Goal: Check status: Check status

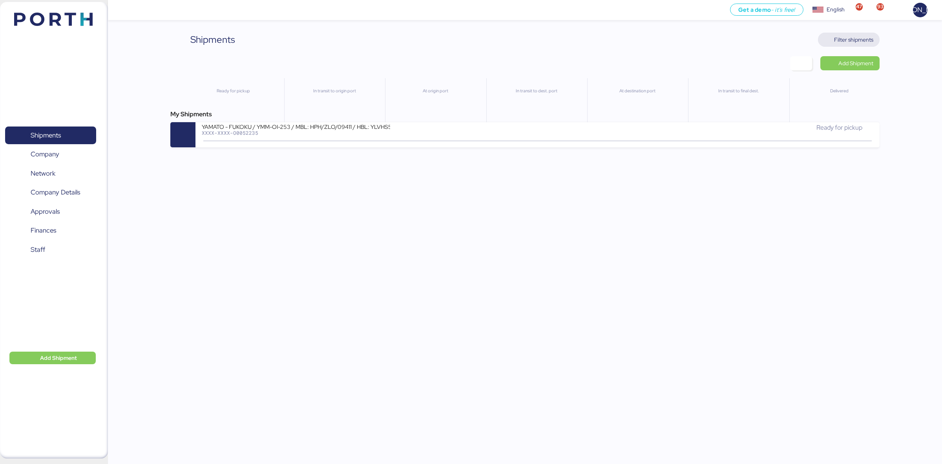
drag, startPoint x: 816, startPoint y: 41, endPoint x: 847, endPoint y: 37, distance: 30.6
click at [817, 41] on div "Shipments Clear Filters Filter shipments" at bounding box center [524, 40] width 709 height 14
click at [847, 37] on span "Filter shipments" at bounding box center [853, 39] width 39 height 9
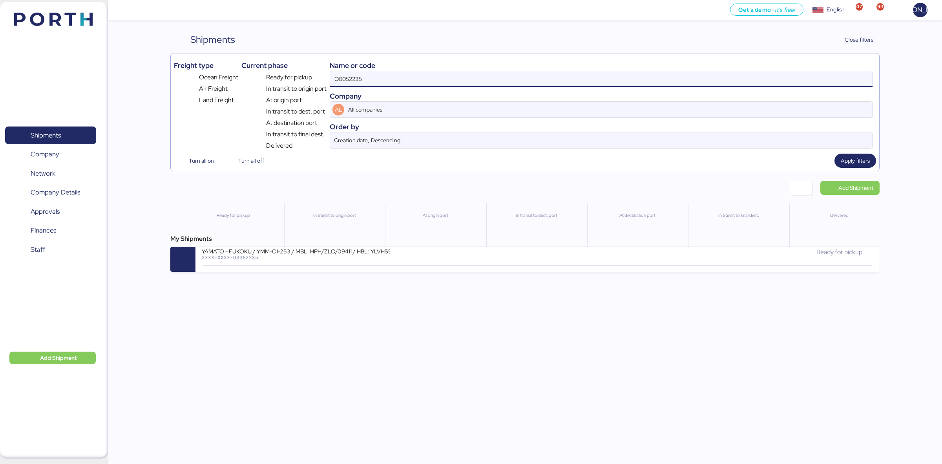
click at [371, 80] on input "O0052235" at bounding box center [601, 79] width 542 height 16
paste input "16"
type input "O0052216"
click at [846, 157] on span "Apply filters" at bounding box center [855, 160] width 29 height 9
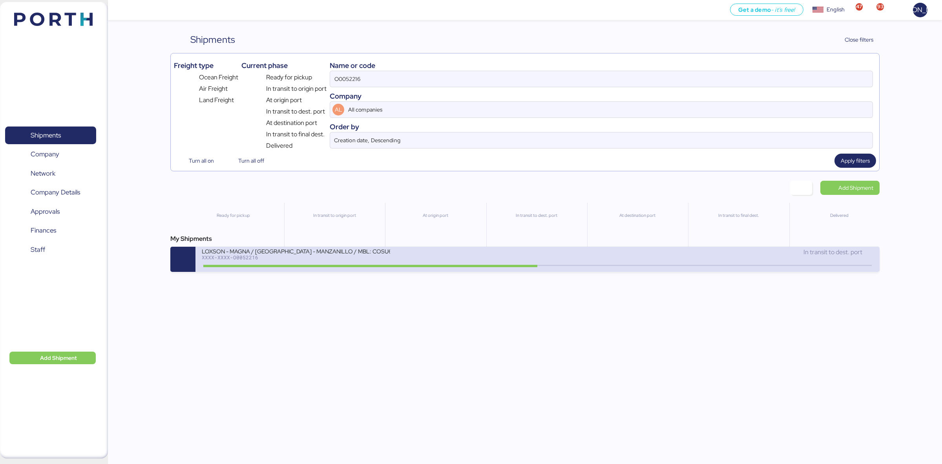
click at [263, 254] on div "LOXSON - MAGNA / [GEOGRAPHIC_DATA] - MANZANILLO / MBL: COSU6429164750 - HBL: KS…" at bounding box center [296, 250] width 188 height 7
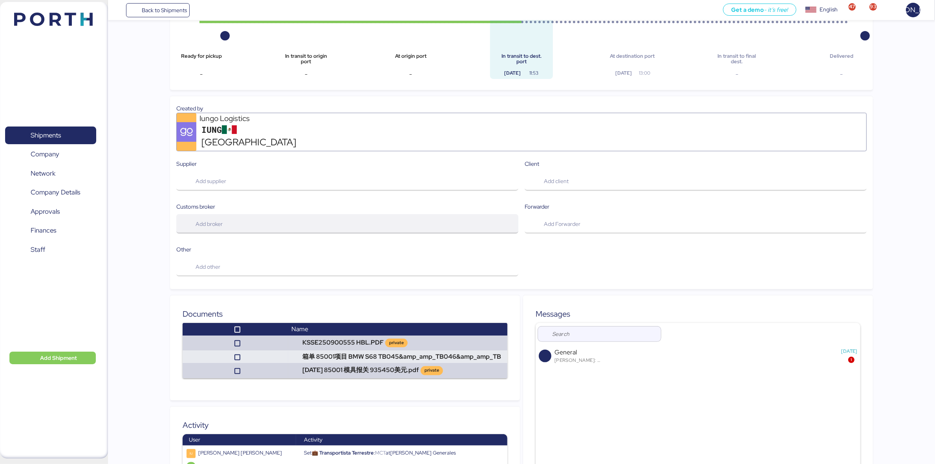
scroll to position [391, 0]
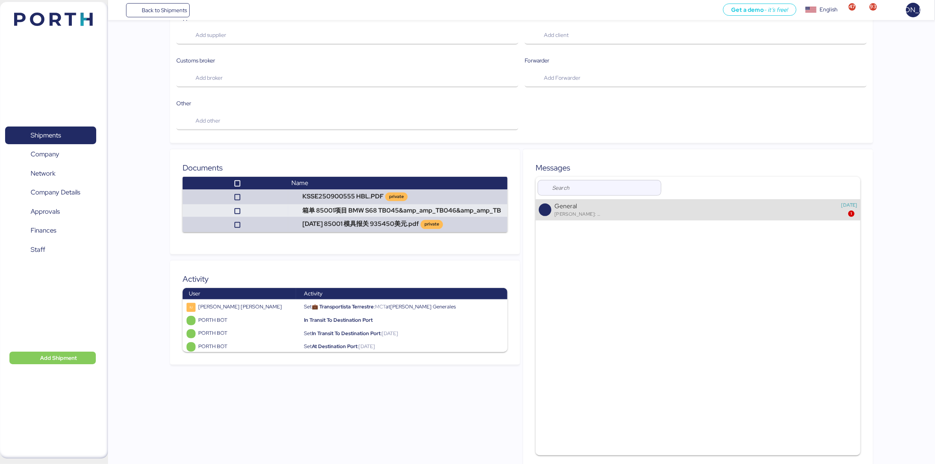
click at [655, 204] on div "General [PERSON_NAME]: 箱单 85001项目 BMW S68 TB045&amp_amp_TB046&amp_amp_TB047_die…" at bounding box center [694, 209] width 281 height 15
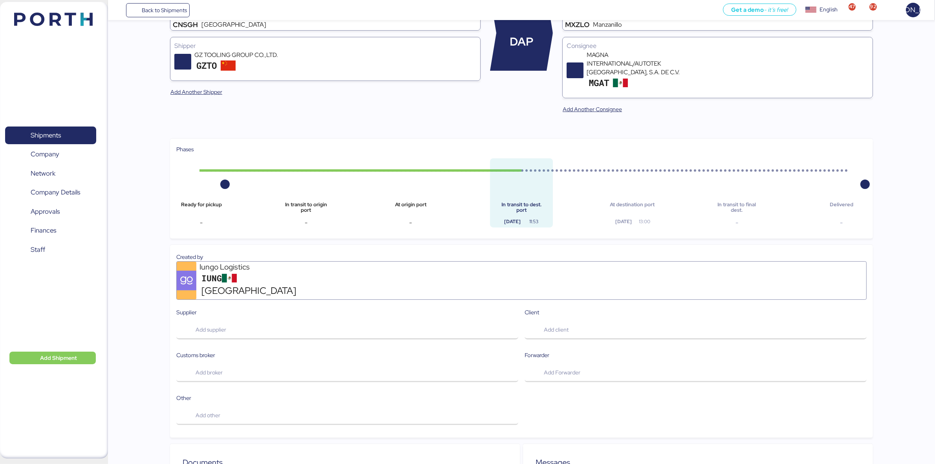
scroll to position [0, 0]
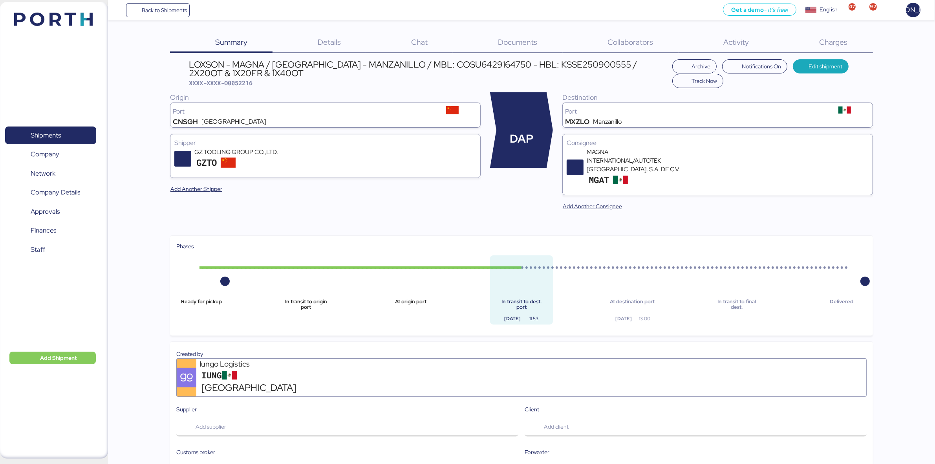
click at [336, 51] on div "Details 0" at bounding box center [318, 43] width 93 height 20
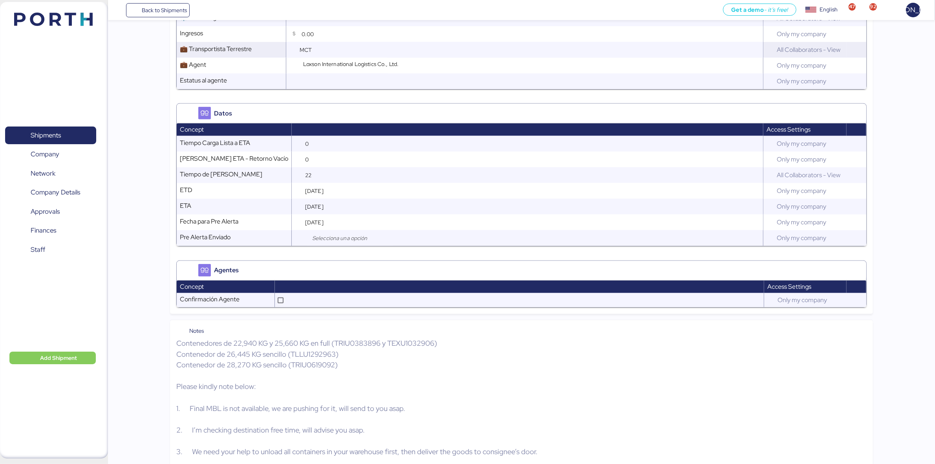
scroll to position [916, 0]
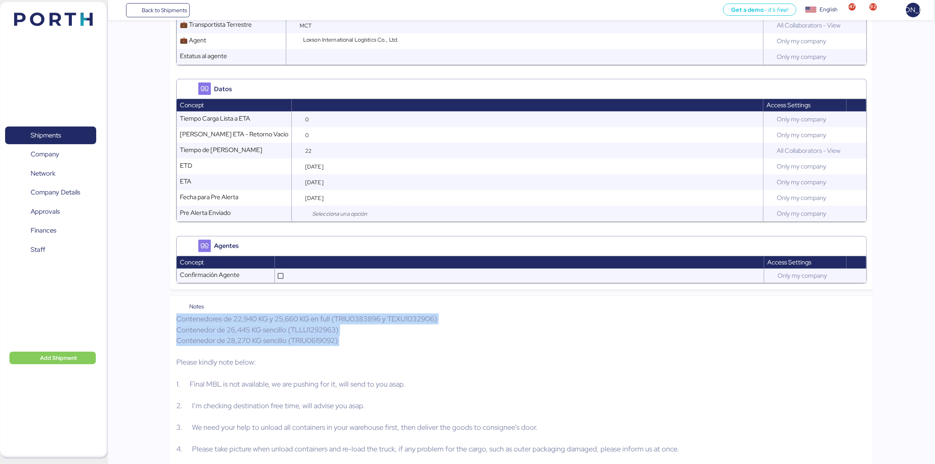
drag, startPoint x: 177, startPoint y: 308, endPoint x: 371, endPoint y: 340, distance: 196.9
click at [371, 340] on p "Contenedores de 22,940 KG y 25,660 KG en full (TRIU0383896 y TEXU1032906) Conte…" at bounding box center [521, 383] width 690 height 141
copy p "Contenedores de 22,940 KG y 25,660 KG en full (TRIU0383896 y TEXU1032906) Conte…"
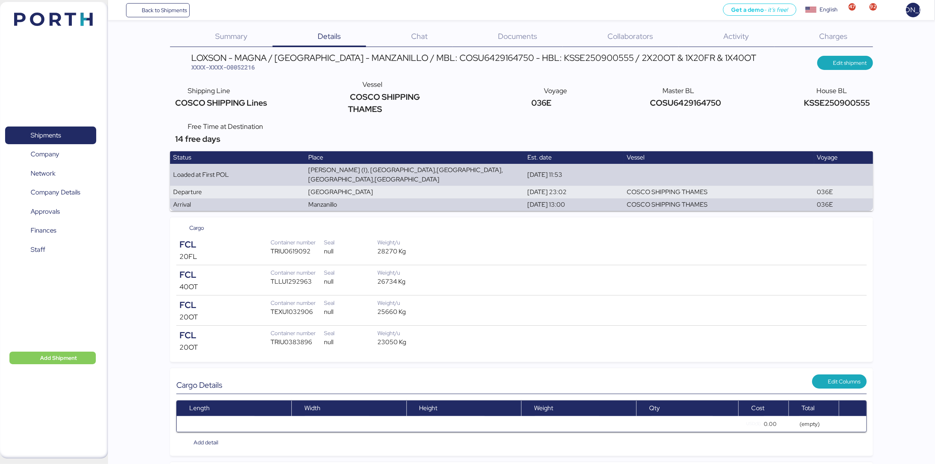
scroll to position [0, 0]
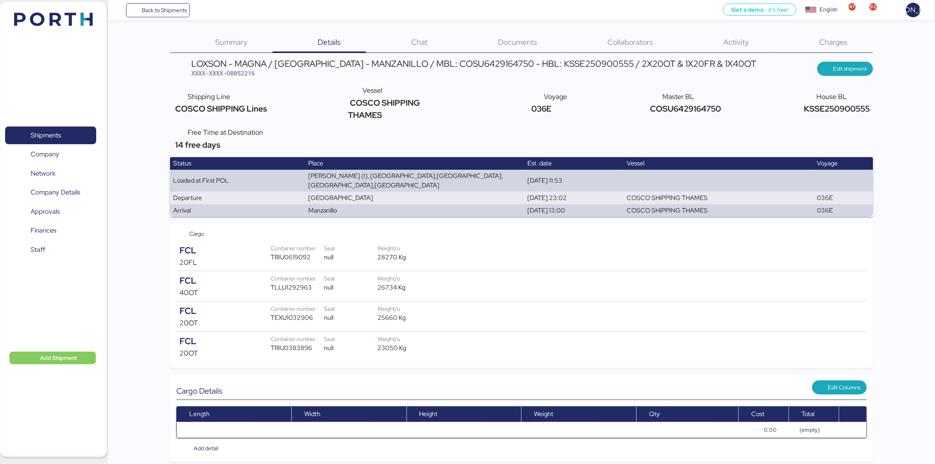
click at [835, 34] on div "Charges 0" at bounding box center [823, 43] width 99 height 20
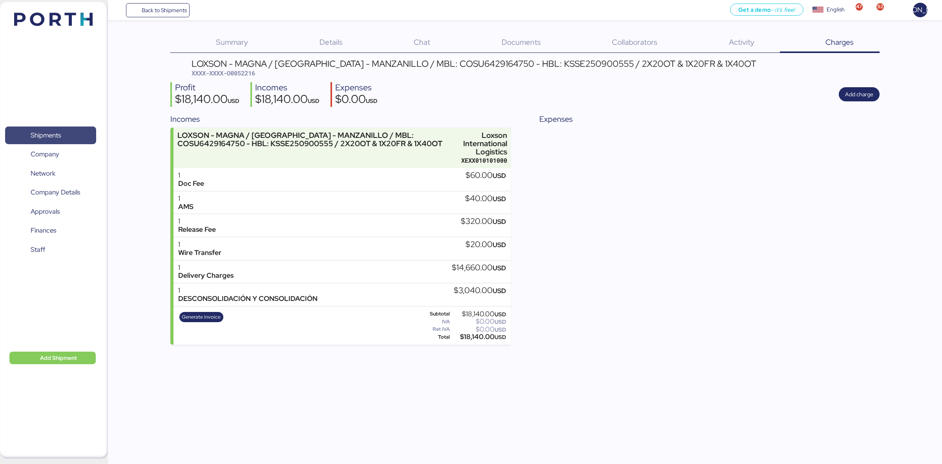
click at [47, 132] on span "Shipments" at bounding box center [46, 135] width 30 height 11
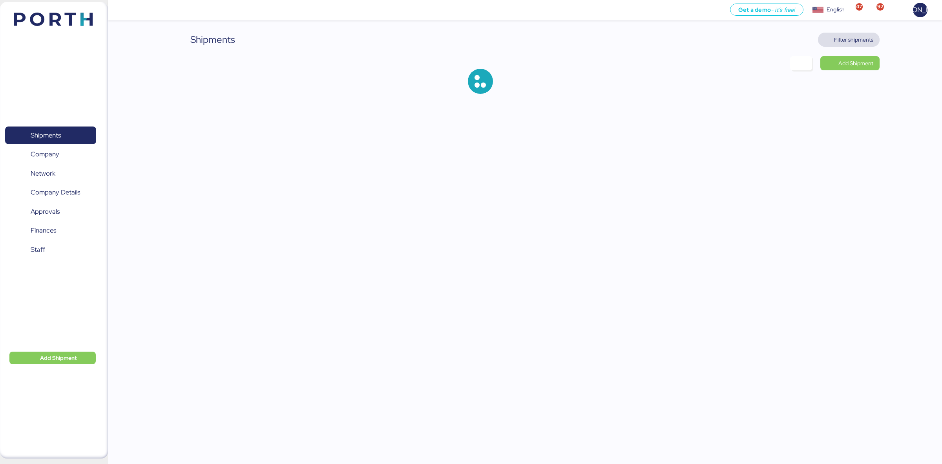
click at [841, 37] on span "Filter shipments" at bounding box center [853, 39] width 39 height 9
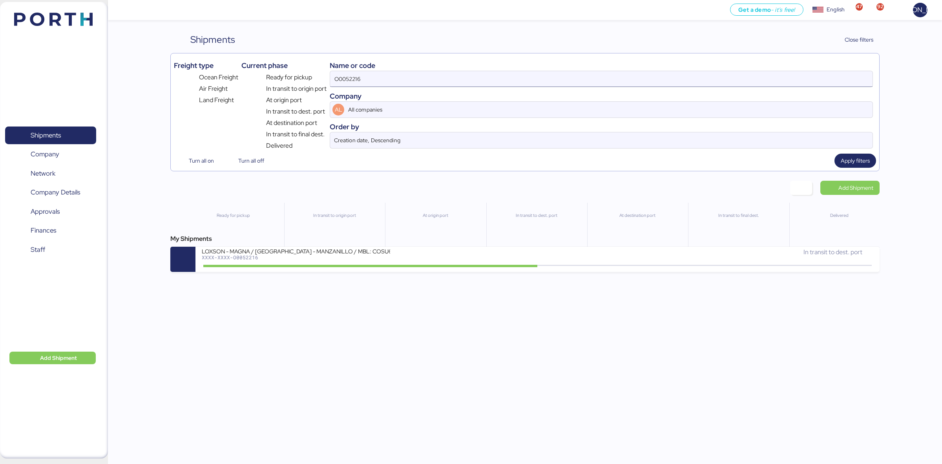
click at [351, 76] on input "O0052216" at bounding box center [601, 79] width 542 height 16
paste input "177"
type input "O0052177"
click at [852, 159] on span "Apply filters" at bounding box center [855, 160] width 29 height 9
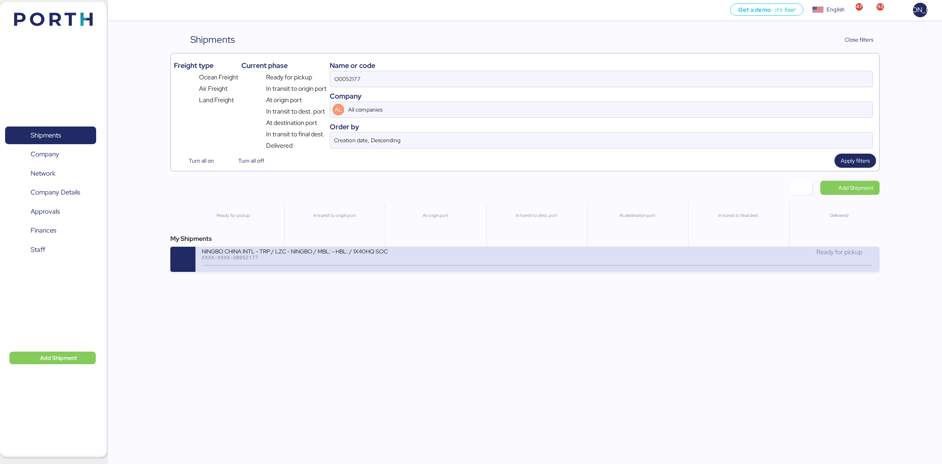
click at [313, 258] on div "XXXX-XXXX-O0052177" at bounding box center [296, 256] width 188 height 5
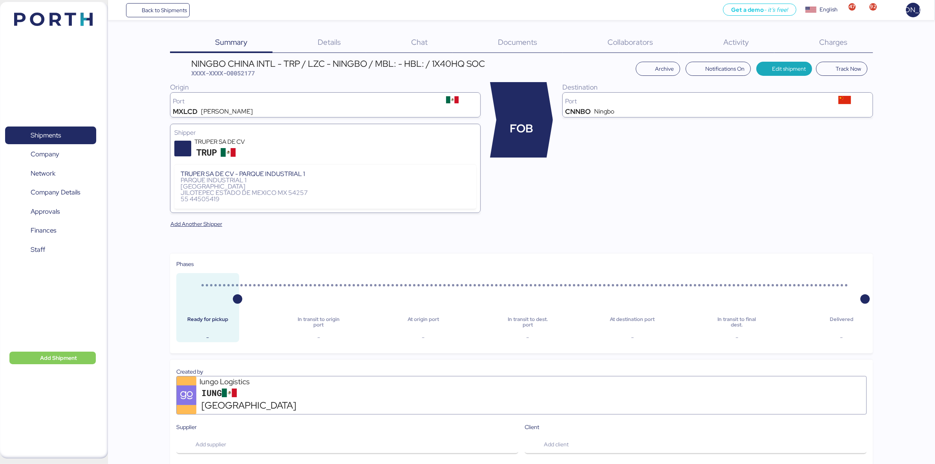
click at [829, 38] on span "Charges" at bounding box center [833, 42] width 28 height 10
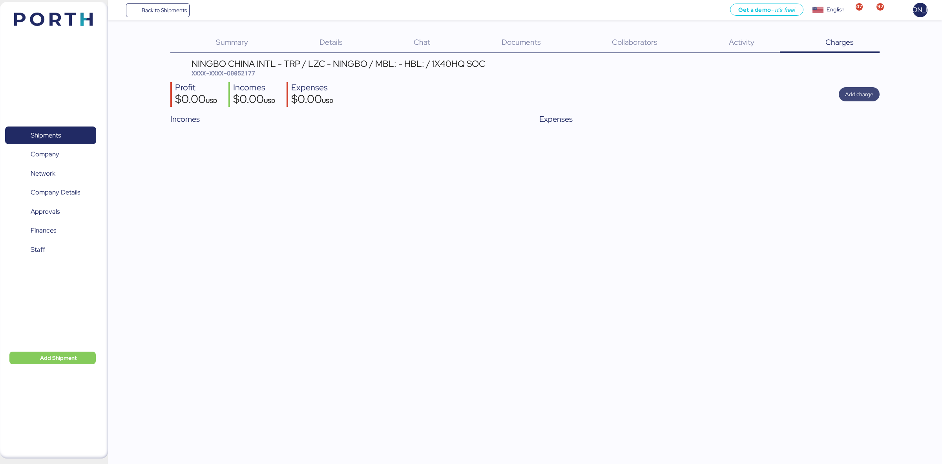
click at [856, 93] on span "Add charge" at bounding box center [859, 93] width 28 height 9
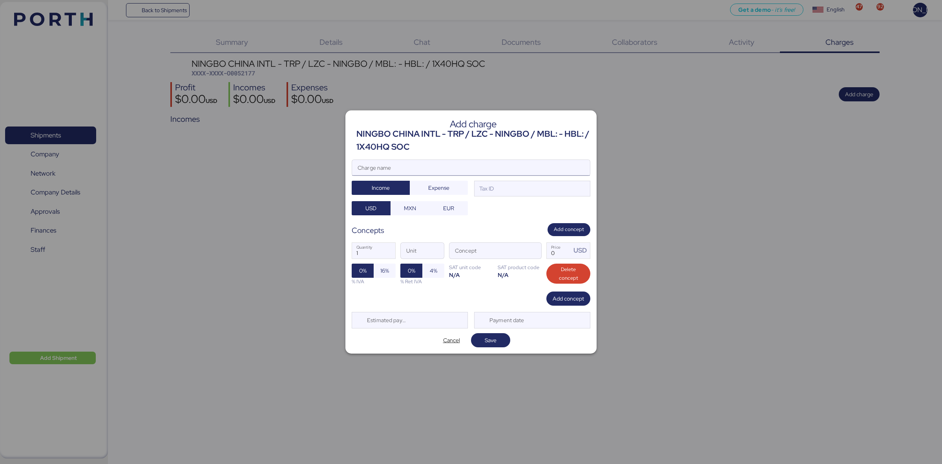
click at [374, 165] on input "Charge name" at bounding box center [471, 168] width 238 height 16
type input "h"
type input "HANDLING"
click at [494, 192] on div "Tax ID" at bounding box center [486, 188] width 16 height 9
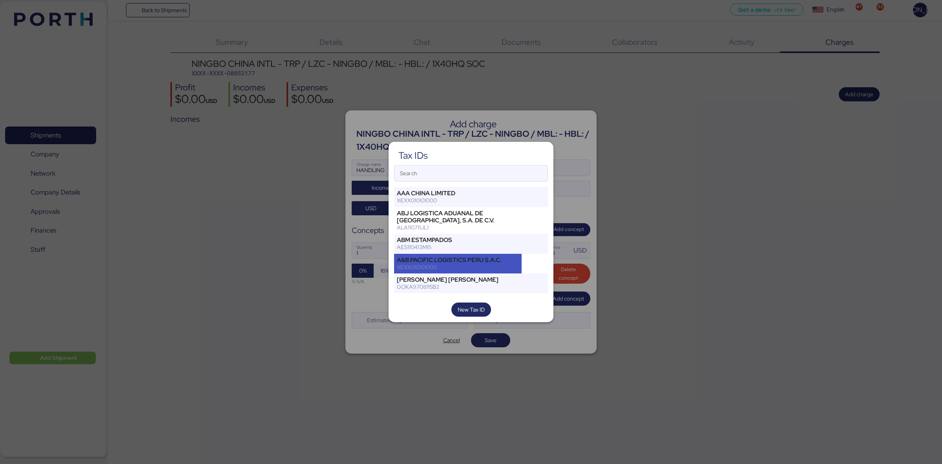
click at [473, 271] on div "A&B PACIFIC LOGISTICS PERU S.A.C. XEXX010101000" at bounding box center [458, 264] width 128 height 20
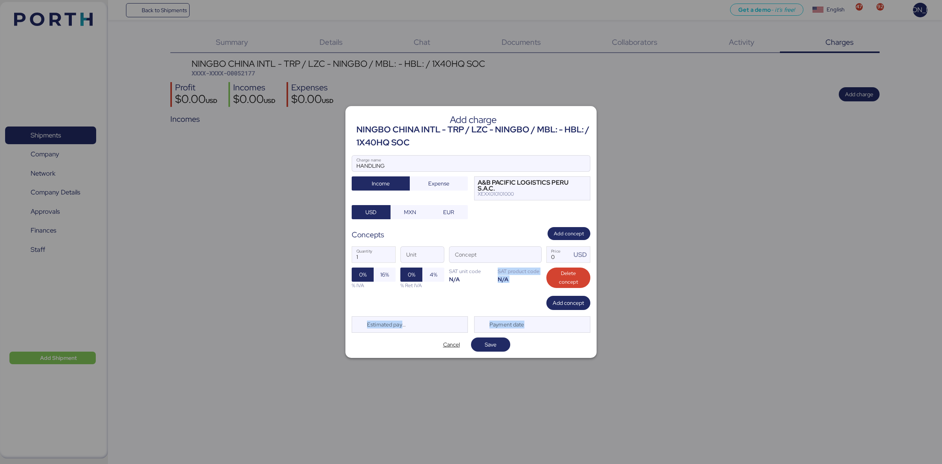
drag, startPoint x: 473, startPoint y: 271, endPoint x: 500, endPoint y: 237, distance: 42.5
click at [505, 195] on div "XEXX010101000" at bounding box center [526, 193] width 97 height 5
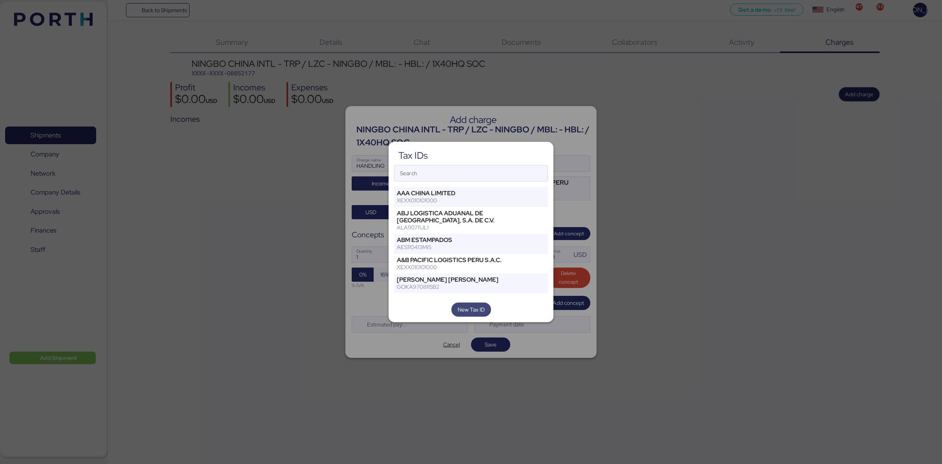
click at [469, 310] on span "New Tax ID" at bounding box center [471, 309] width 27 height 9
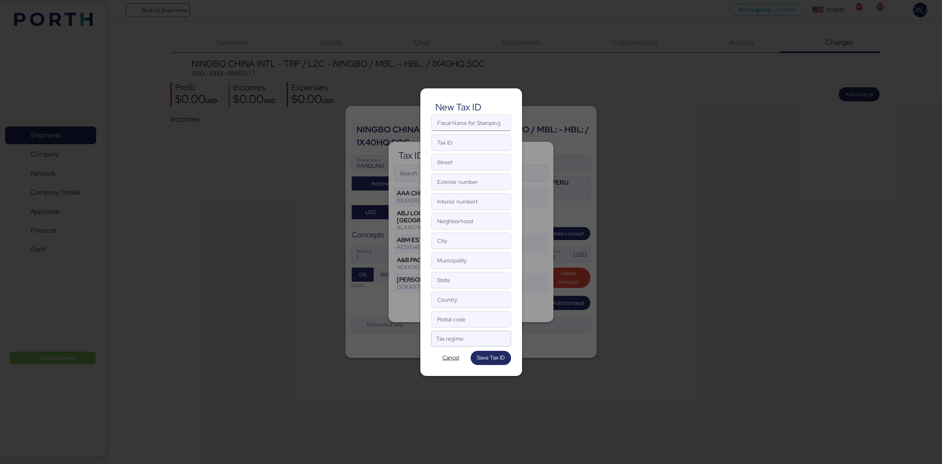
click at [447, 120] on input "Fiscal Name for Stamping" at bounding box center [471, 123] width 79 height 16
paste input "O0052177"
click at [448, 143] on input "Tax ID" at bounding box center [471, 143] width 79 height 16
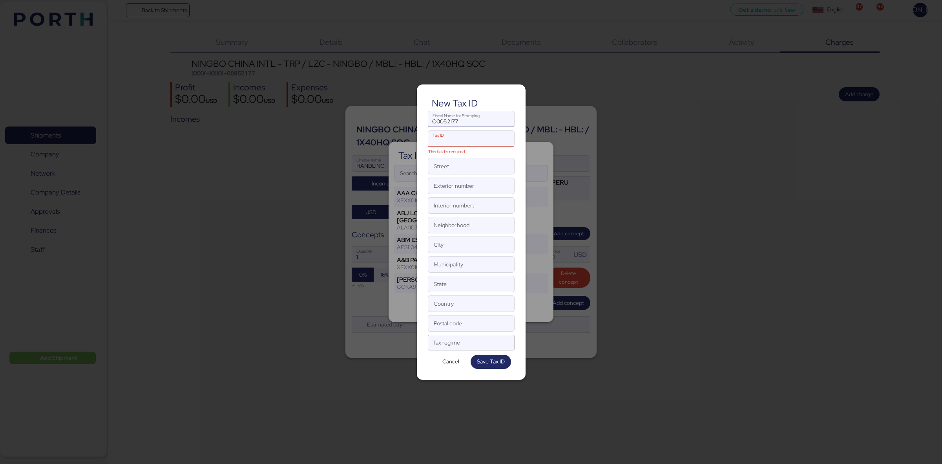
click at [449, 118] on input "O0052177" at bounding box center [471, 119] width 86 height 16
paste input "Ningbo Guohua International Freight Forwarding Co., Ltd."
type input "Ningbo Guohua International Freight Forwarding Co., Ltd."
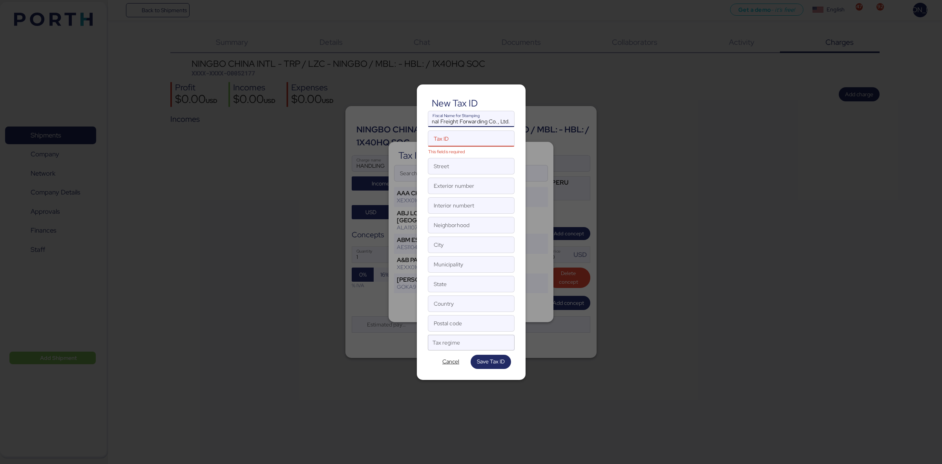
scroll to position [0, 0]
click at [452, 135] on input "Tax ID This field is required" at bounding box center [462, 139] width 69 height 16
paste input "913302037804224146"
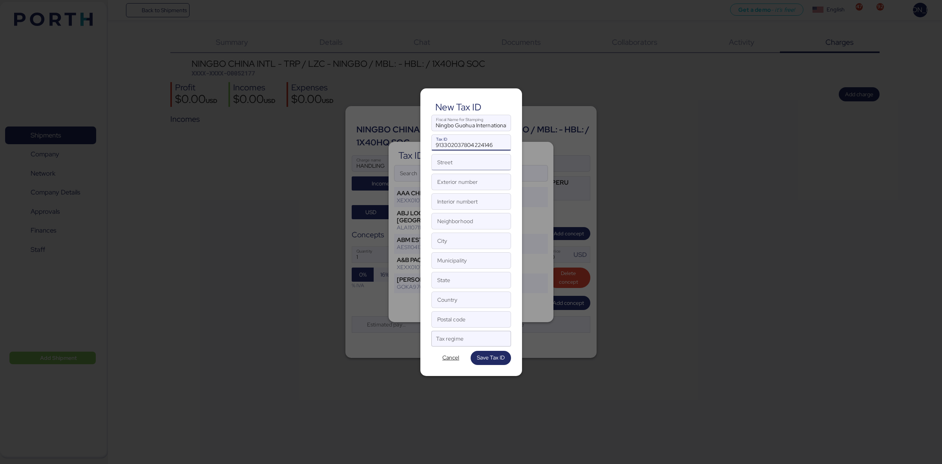
type input "913302037804224146"
click at [453, 161] on input "Street" at bounding box center [471, 162] width 79 height 16
paste input "[GEOGRAPHIC_DATA]"
type input "[GEOGRAPHIC_DATA]"
click at [460, 179] on input "Exterior number" at bounding box center [471, 182] width 79 height 16
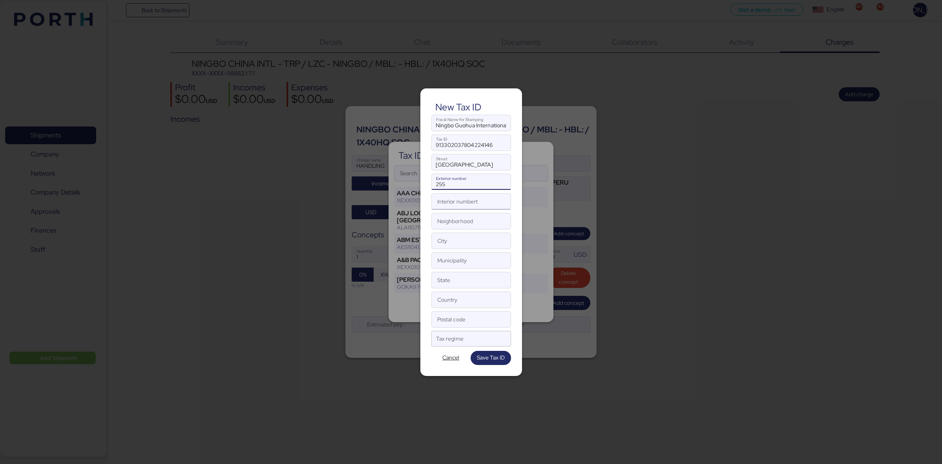
type input "255"
click at [464, 206] on input "Interior numbert" at bounding box center [471, 201] width 79 height 16
click at [449, 238] on input "City" at bounding box center [471, 241] width 79 height 16
type input "NINGBO"
click at [469, 220] on input "Neighborhood" at bounding box center [471, 221] width 79 height 16
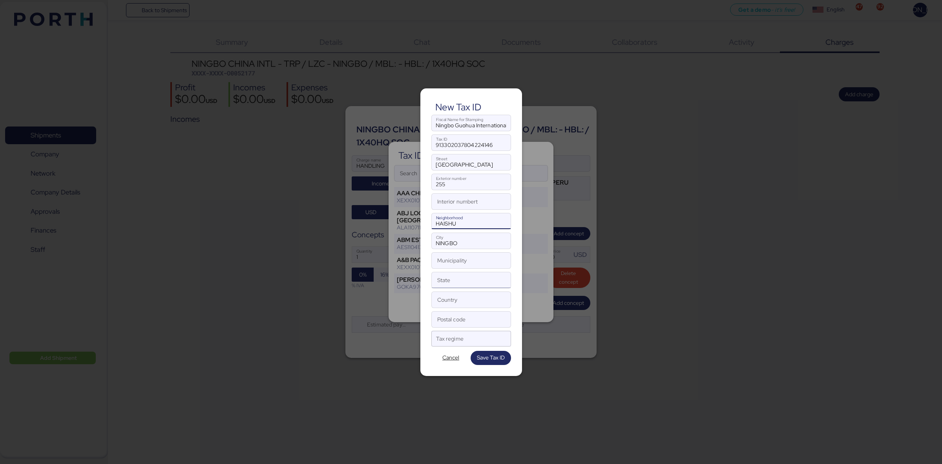
type input "HAISHU"
click at [466, 281] on input "State" at bounding box center [471, 280] width 79 height 16
type input "NINGBO"
click at [468, 300] on input "Country" at bounding box center [471, 300] width 79 height 16
type input "[GEOGRAPHIC_DATA]"
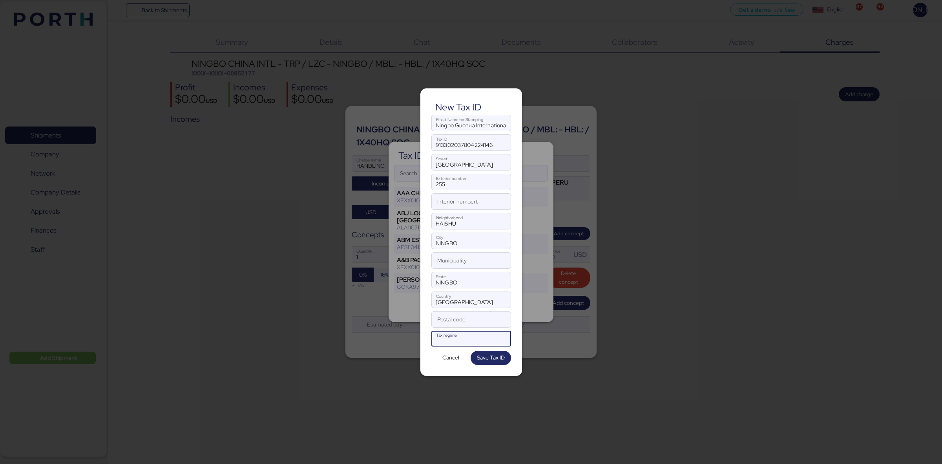
click at [458, 341] on div at bounding box center [464, 341] width 56 height 10
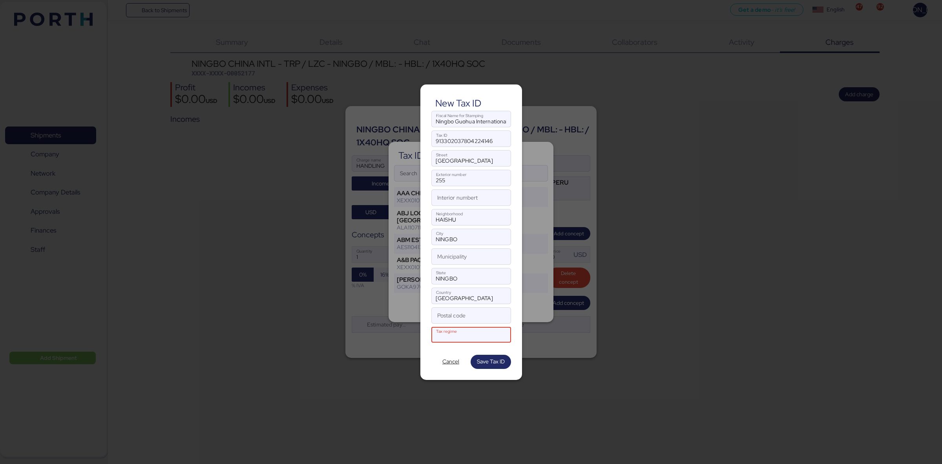
click at [454, 332] on div "Tax regime" at bounding box center [456, 335] width 41 height 16
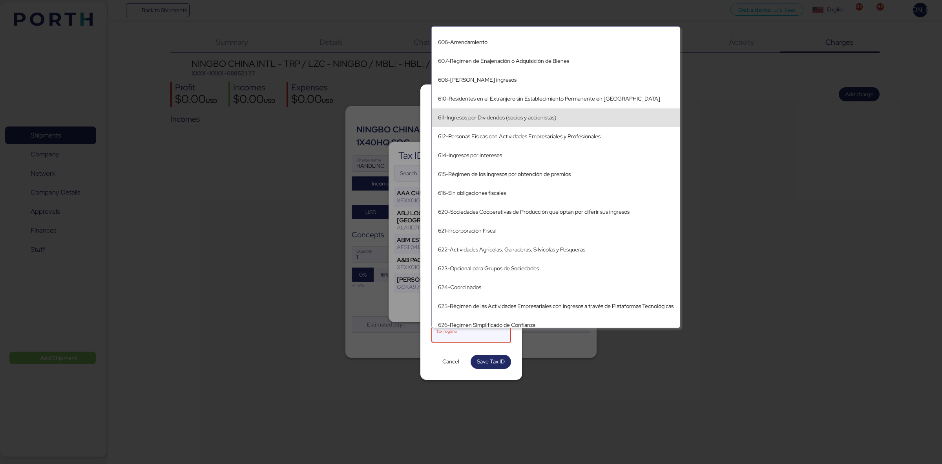
scroll to position [57, 0]
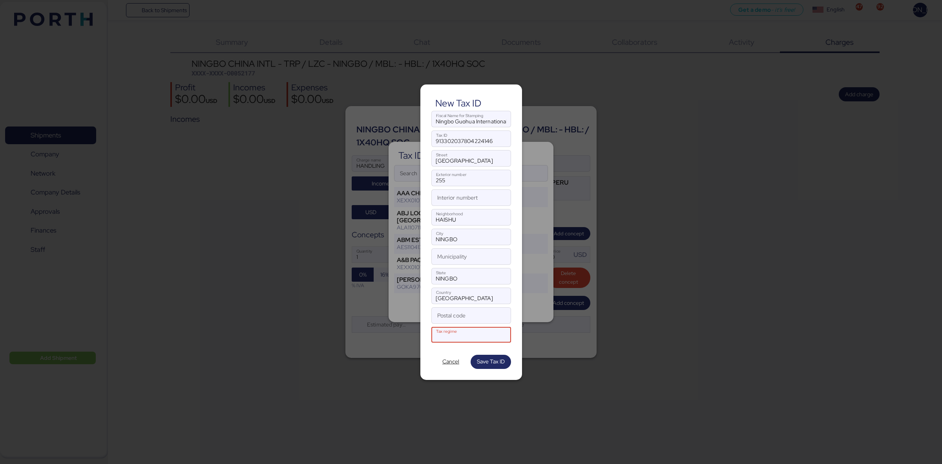
click at [827, 156] on div at bounding box center [471, 232] width 942 height 464
click at [458, 140] on input "913302037804224146" at bounding box center [471, 139] width 79 height 16
click at [478, 142] on input "913302037804224146" at bounding box center [471, 139] width 79 height 16
paste input "XAXX010101000"
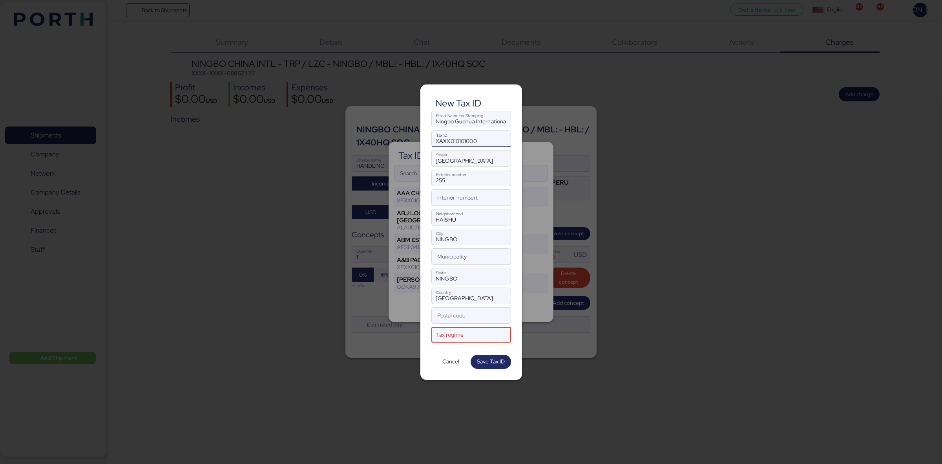
type input "XAXX010101000"
click at [442, 330] on div "Tax regime" at bounding box center [456, 335] width 41 height 16
click at [477, 338] on div at bounding box center [456, 337] width 41 height 10
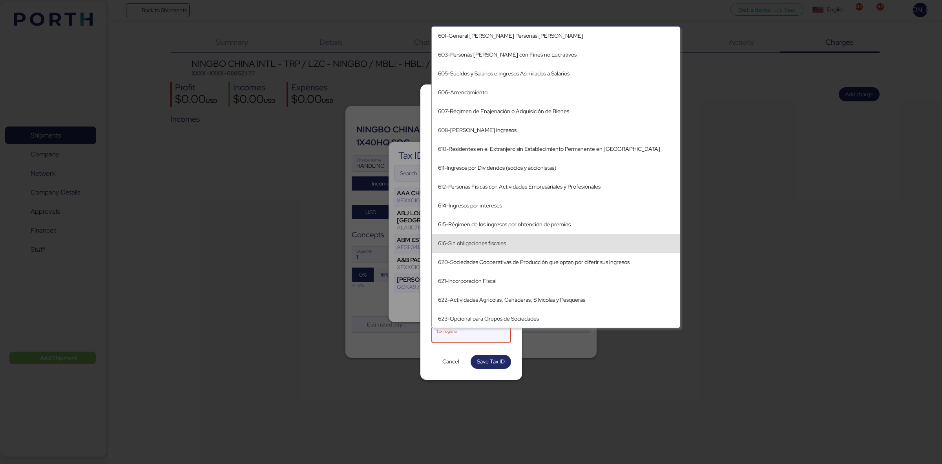
click at [502, 244] on div "616-Sin obligaciones fiscales" at bounding box center [555, 243] width 235 height 7
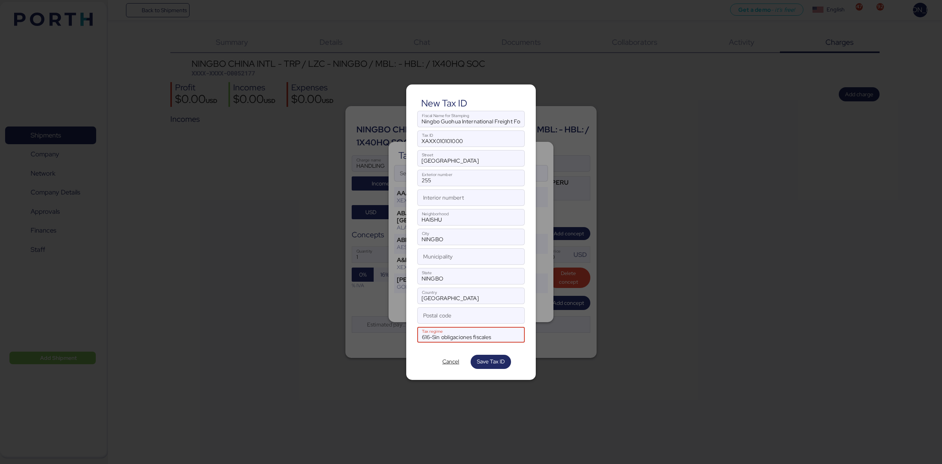
click at [418, 351] on div "New Tax ID Ningbo Guohua International Freight Forwarding Co., Ltd. Fiscal Name…" at bounding box center [471, 231] width 130 height 295
click at [520, 345] on div at bounding box center [471, 346] width 108 height 8
click at [519, 347] on div at bounding box center [471, 346] width 108 height 8
click at [498, 360] on span "Save Tax ID" at bounding box center [491, 360] width 28 height 9
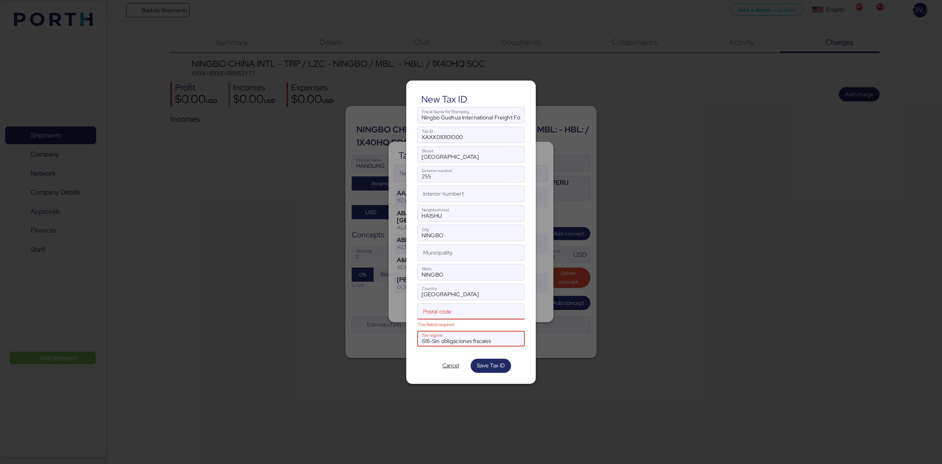
click at [449, 312] on input "Postal code This field is required" at bounding box center [463, 311] width 91 height 16
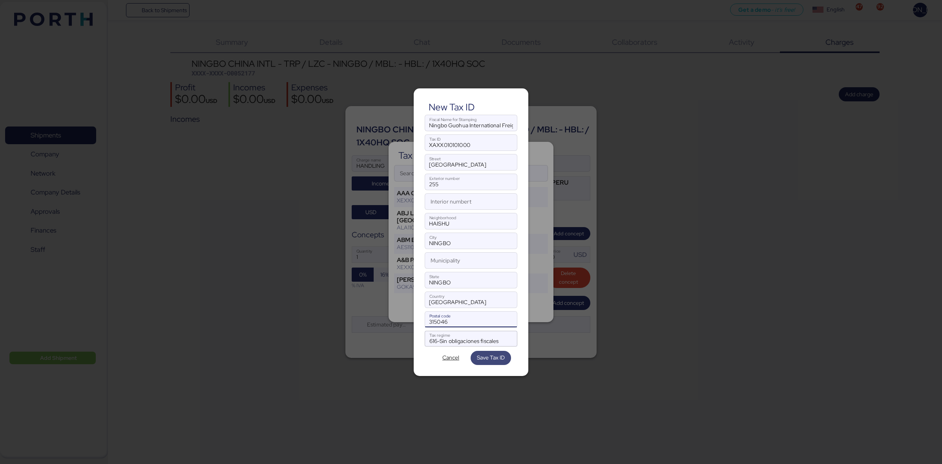
type input "315046"
click at [491, 355] on span "Save Tax ID" at bounding box center [491, 356] width 28 height 9
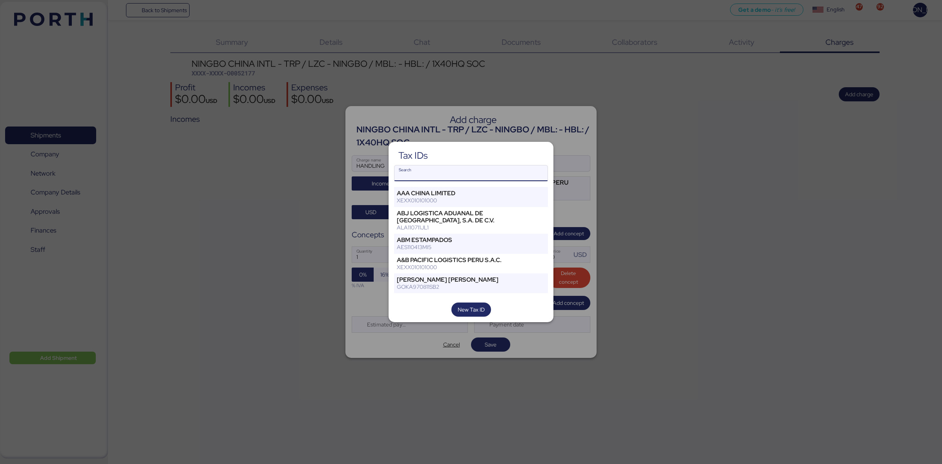
click at [456, 176] on input "Search" at bounding box center [470, 173] width 153 height 16
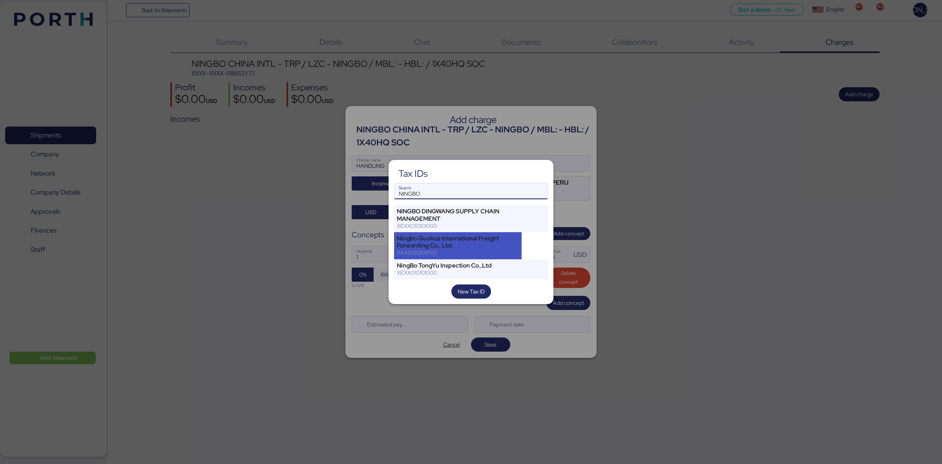
type input "NINGBO"
click at [473, 245] on div "Ningbo Guohua International Freight Forwarding Co., Ltd." at bounding box center [458, 242] width 122 height 14
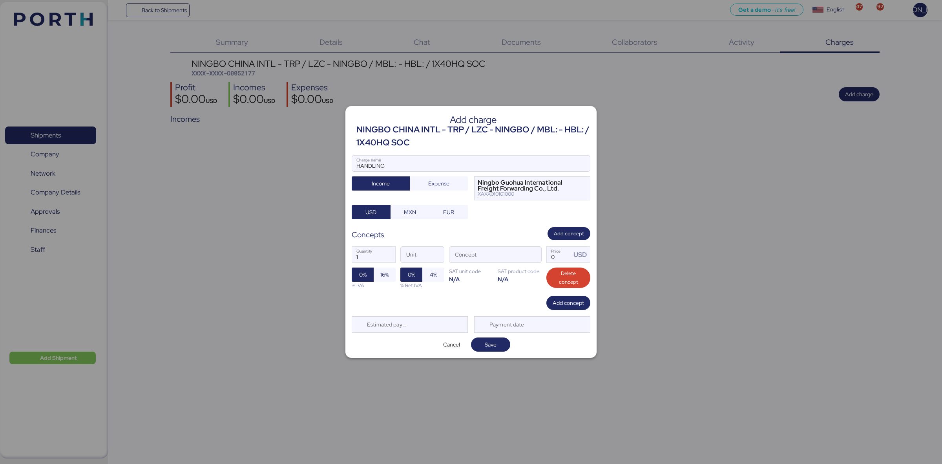
click at [513, 230] on div "Concepts Add concept" at bounding box center [471, 233] width 239 height 13
click at [419, 148] on div "NINGBO CHINA INTL - TRP / LZC - NINGBO / MBL: - HBL: / 1X40HQ SOC" at bounding box center [473, 136] width 234 height 26
click at [534, 256] on span "button" at bounding box center [533, 256] width 16 height 16
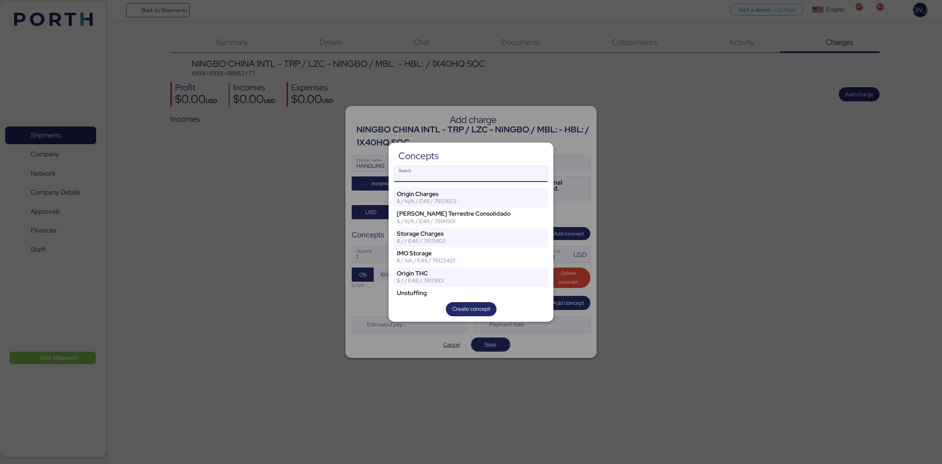
click at [424, 177] on input "Search" at bounding box center [470, 174] width 153 height 16
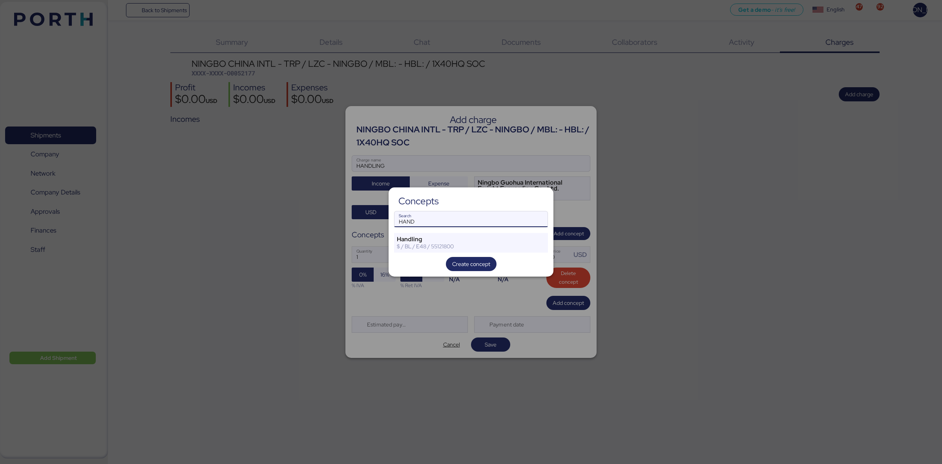
type input "HAND"
click at [573, 181] on div at bounding box center [471, 232] width 942 height 464
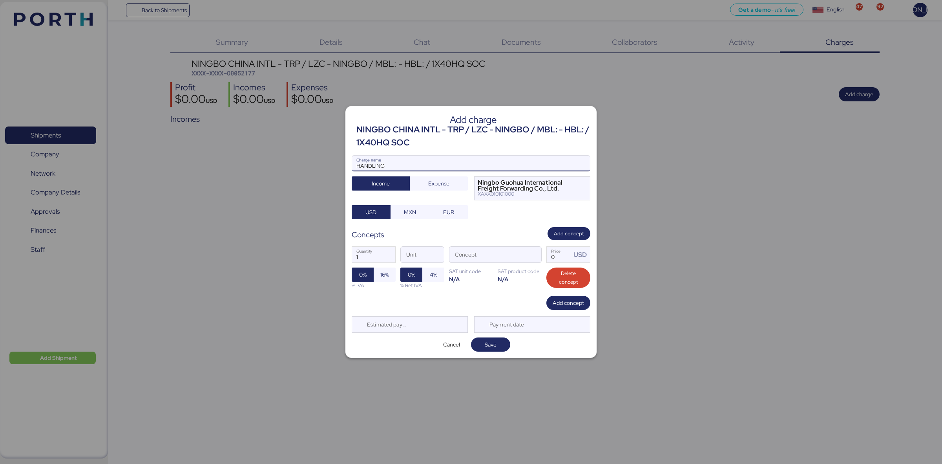
click at [396, 164] on input "HANDLING" at bounding box center [471, 163] width 238 height 16
drag, startPoint x: 397, startPoint y: 161, endPoint x: 341, endPoint y: 157, distance: 56.7
click at [341, 157] on div "Add charge NINGBO CHINA INTL - TRP / LZC - NINGBO / MBL: - HBL: / 1X40HQ SOC HA…" at bounding box center [471, 232] width 942 height 464
drag, startPoint x: 354, startPoint y: 124, endPoint x: 460, endPoint y: 127, distance: 106.0
click at [460, 127] on header "Add charge NINGBO CHINA INTL - TRP / LZC - NINGBO / MBL: - HBL: / 1X40HQ SOC" at bounding box center [471, 130] width 239 height 37
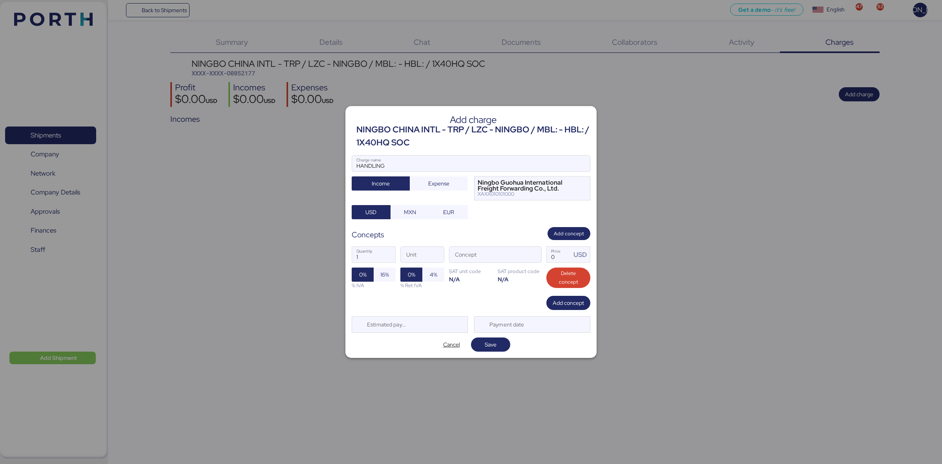
click at [460, 148] on div "NINGBO CHINA INTL - TRP / LZC - NINGBO / MBL: - HBL: / 1X40HQ SOC" at bounding box center [473, 136] width 234 height 26
drag, startPoint x: 532, startPoint y: 127, endPoint x: 357, endPoint y: 128, distance: 175.1
click at [357, 128] on div "NINGBO CHINA INTL - TRP / LZC - NINGBO / MBL: - HBL: / 1X40HQ SOC" at bounding box center [473, 136] width 234 height 26
copy div "NINGBO CHINA INTL - TRP / LZC - NINGBO"
click at [407, 163] on input "HANDLING" at bounding box center [471, 163] width 238 height 16
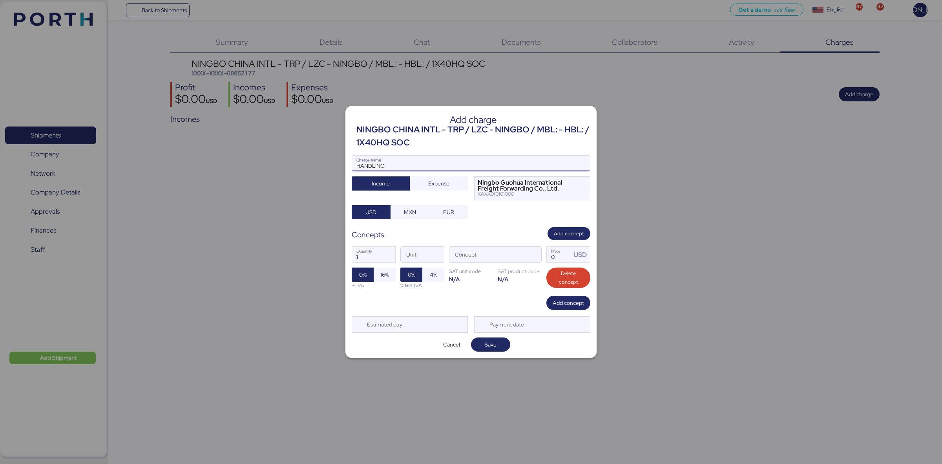
click at [407, 163] on input "HANDLING" at bounding box center [471, 163] width 238 height 16
paste input "NINGBO CHINA INTL - TRP / LZC - NINGBO"
type input "NINGBO CHINA INTL - TRP / LZC - NINGBO"
click at [511, 225] on div "Add charge NINGBO CHINA INTL - TRP / LZC - NINGBO / MBL: - HBL: / 1X40HQ SOC NI…" at bounding box center [470, 231] width 251 height 251
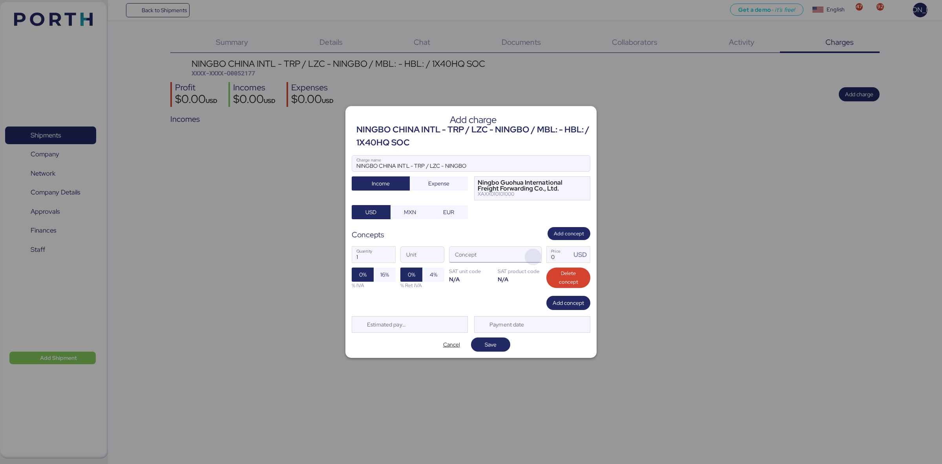
click at [535, 258] on span "button" at bounding box center [533, 256] width 16 height 16
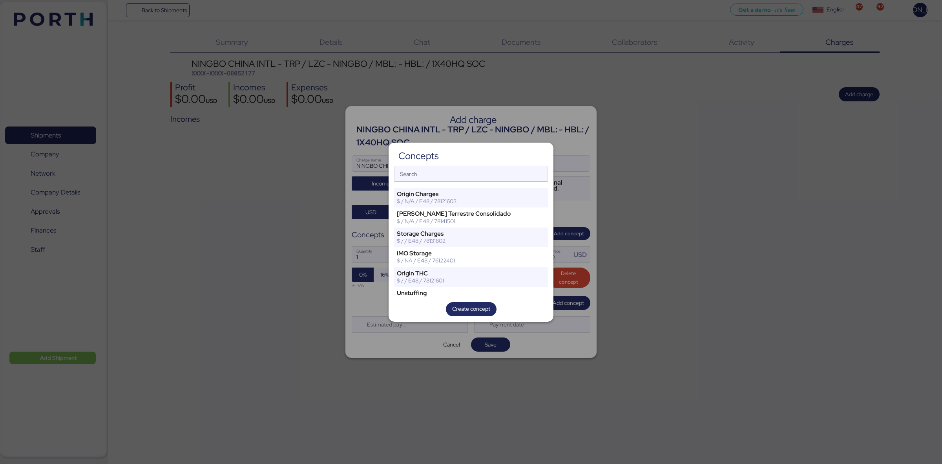
click at [452, 175] on input "Search" at bounding box center [470, 174] width 153 height 16
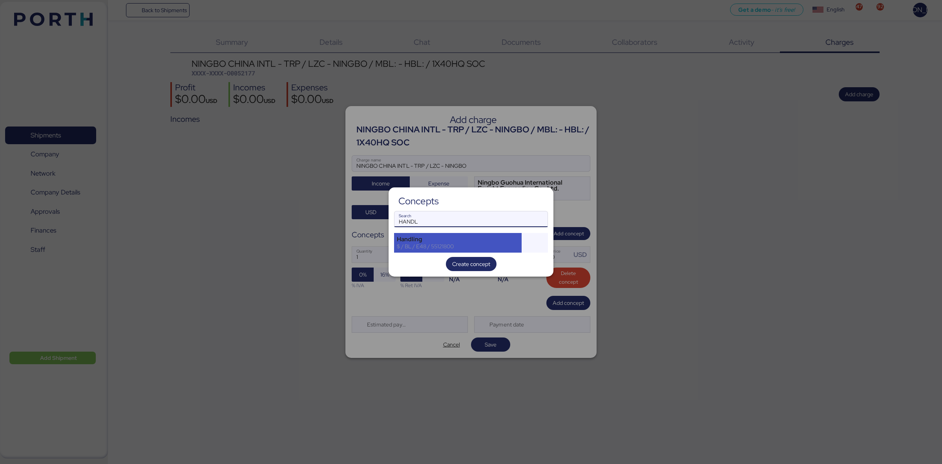
type input "HANDL"
click at [451, 240] on div "Handling" at bounding box center [458, 238] width 122 height 7
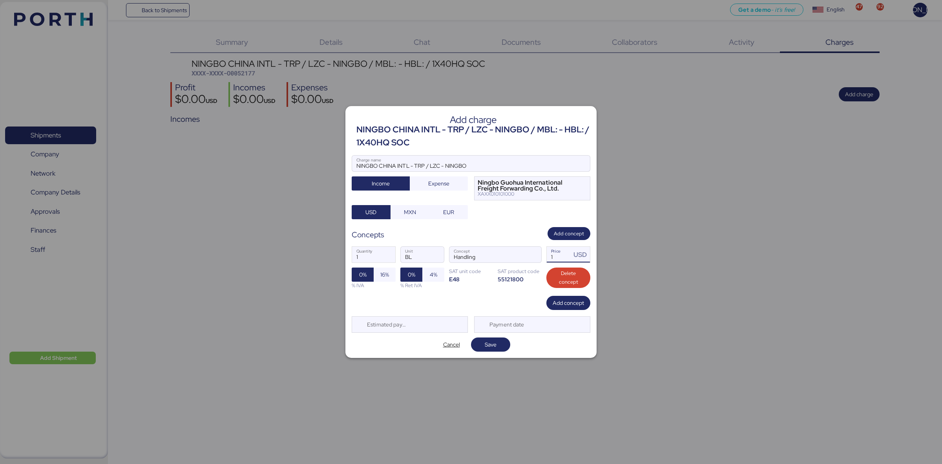
click at [558, 255] on input "1" at bounding box center [559, 254] width 24 height 16
type input "150"
click at [495, 351] on span "Save" at bounding box center [490, 344] width 39 height 14
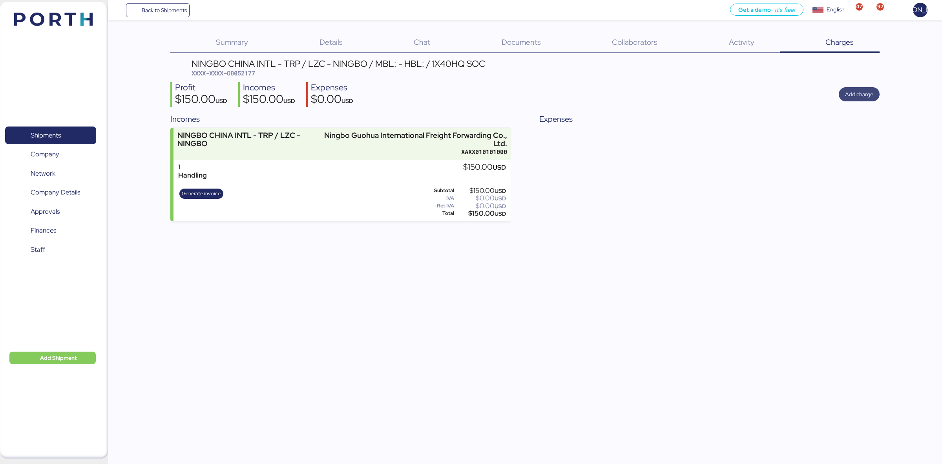
click at [856, 97] on span "Add charge" at bounding box center [859, 93] width 28 height 9
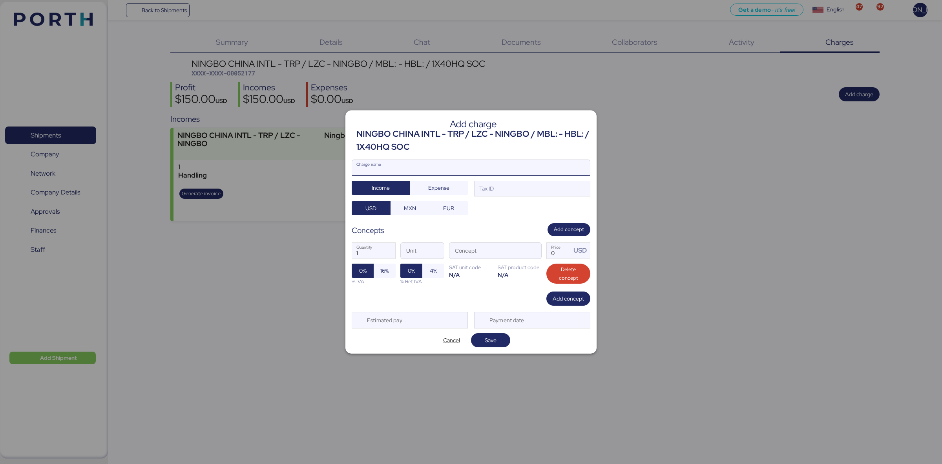
click at [403, 167] on input "Charge name" at bounding box center [471, 168] width 238 height 16
type input "OCEAN FREIGHT"
click at [523, 187] on div "Tax ID" at bounding box center [532, 189] width 116 height 16
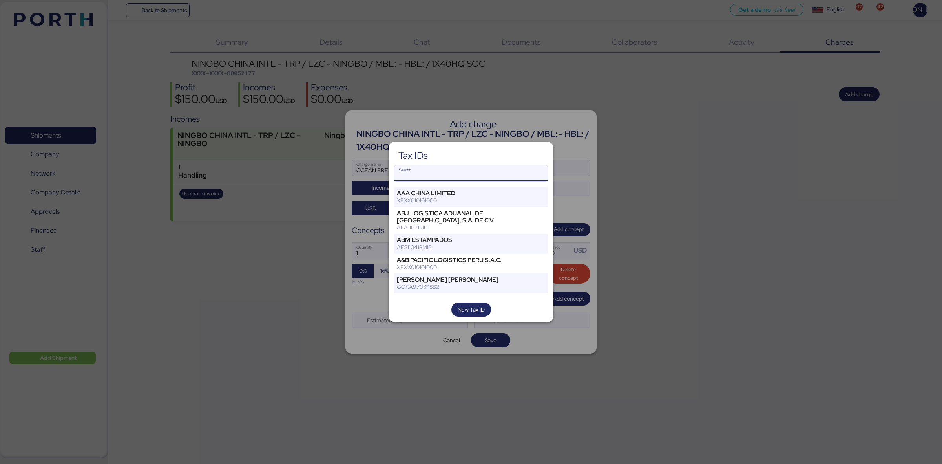
click at [511, 181] on input "Search" at bounding box center [470, 173] width 153 height 16
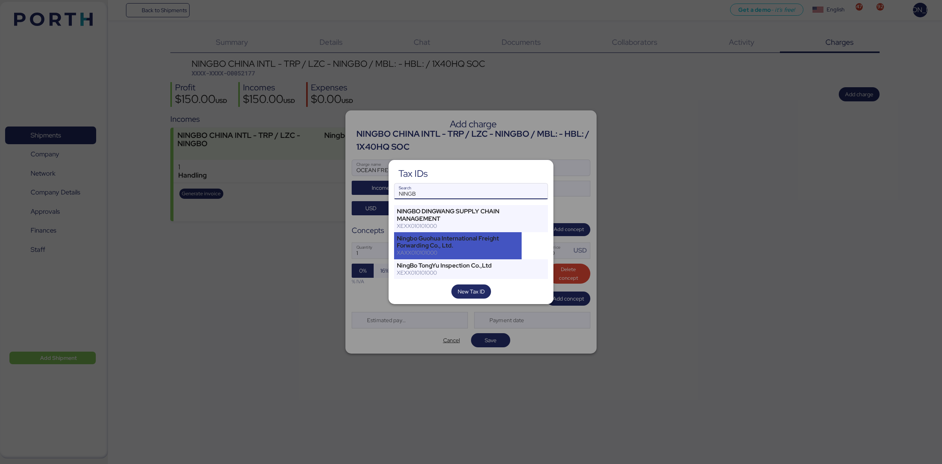
type input "NINGB"
click at [481, 253] on div "XAXX010101000" at bounding box center [458, 252] width 122 height 7
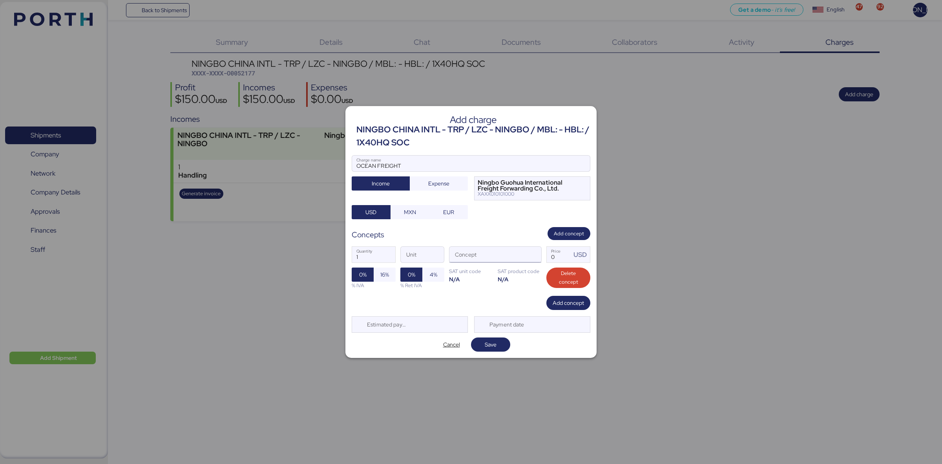
click at [475, 254] on input "Concept" at bounding box center [485, 254] width 73 height 16
type input "OCEAN"
click at [532, 256] on span "button" at bounding box center [533, 256] width 16 height 16
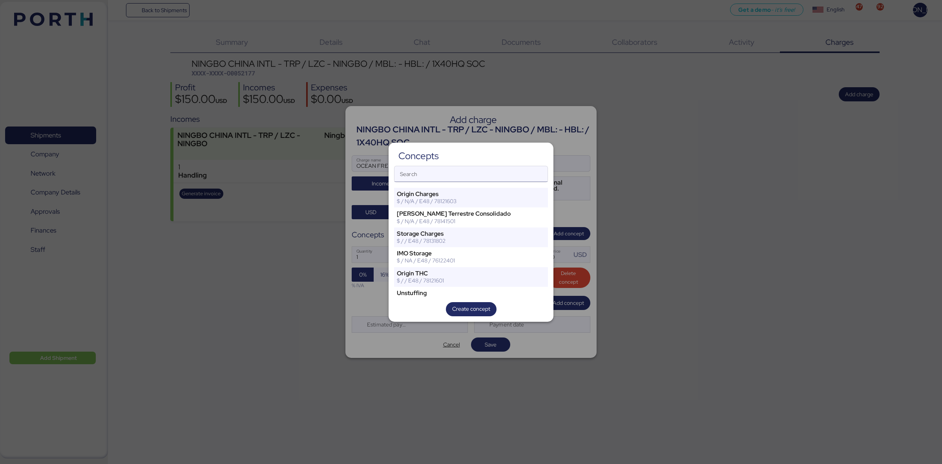
click at [446, 172] on input "Search" at bounding box center [470, 174] width 153 height 16
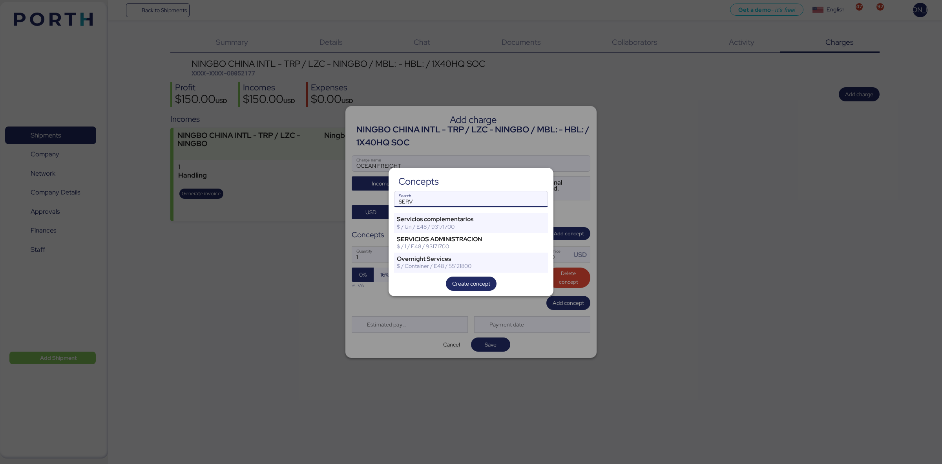
drag, startPoint x: 425, startPoint y: 204, endPoint x: 375, endPoint y: 199, distance: 49.8
click at [375, 199] on div "Concepts SERV Search Servicios complementarios $ / Un / E48 / 93171700 SERVICIO…" at bounding box center [471, 232] width 942 height 464
type input "OCE"
click at [454, 221] on div "Ocean Freight" at bounding box center [458, 218] width 122 height 7
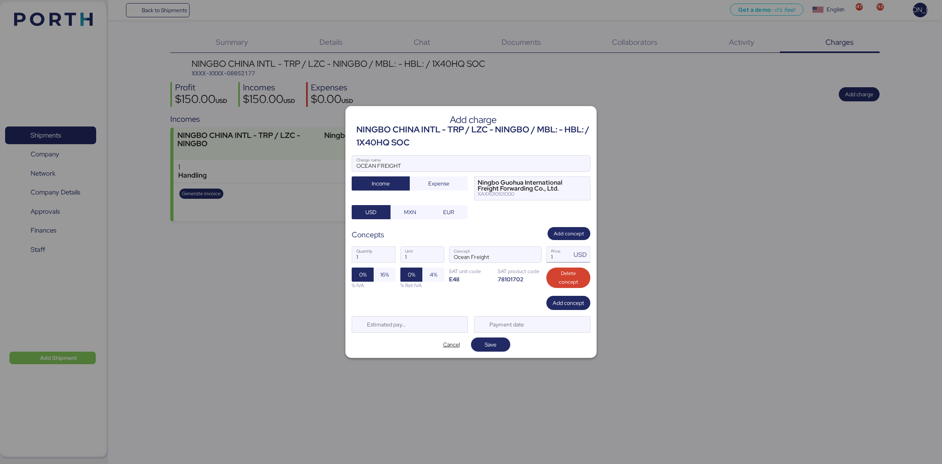
click at [557, 259] on input "1" at bounding box center [559, 254] width 24 height 16
click at [555, 257] on input "1" at bounding box center [559, 254] width 24 height 16
type input "775"
click at [506, 228] on div "Concepts Add concept" at bounding box center [471, 233] width 239 height 13
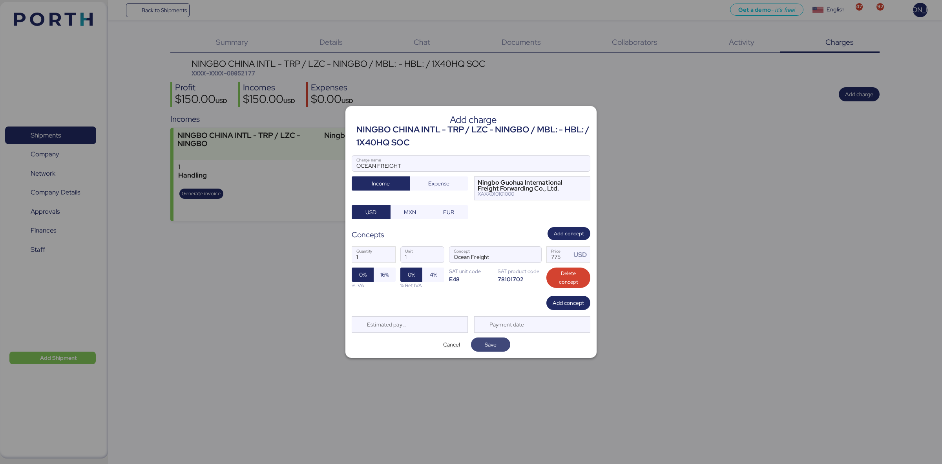
click at [493, 344] on span "Save" at bounding box center [491, 344] width 12 height 9
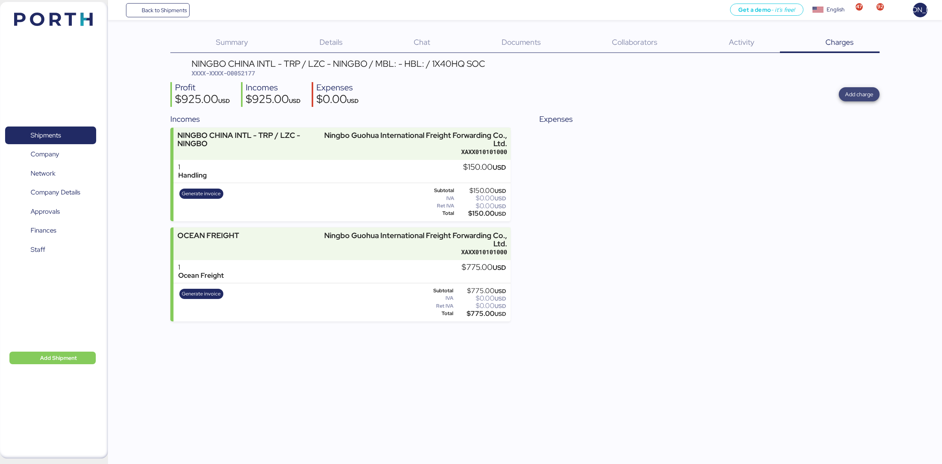
click at [856, 97] on span "Add charge" at bounding box center [859, 93] width 28 height 9
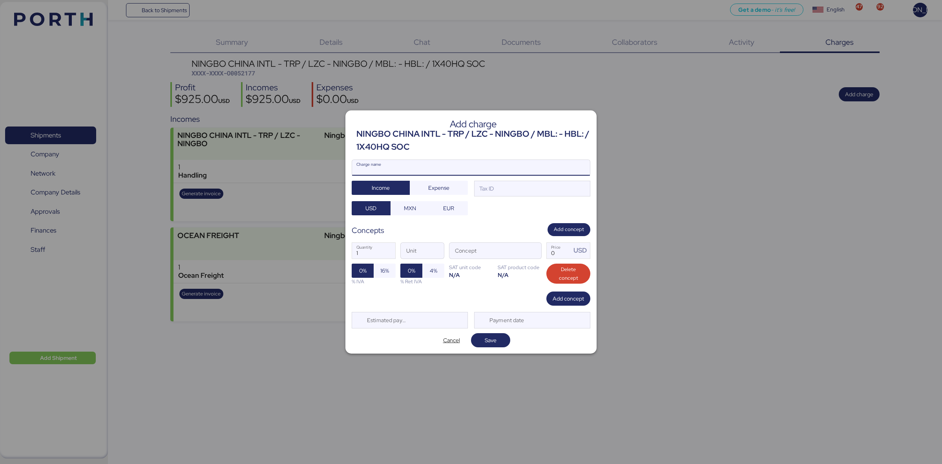
click at [373, 163] on input "Charge name" at bounding box center [471, 168] width 238 height 16
type input "AMS"
click at [428, 184] on span "Expense" at bounding box center [438, 187] width 21 height 9
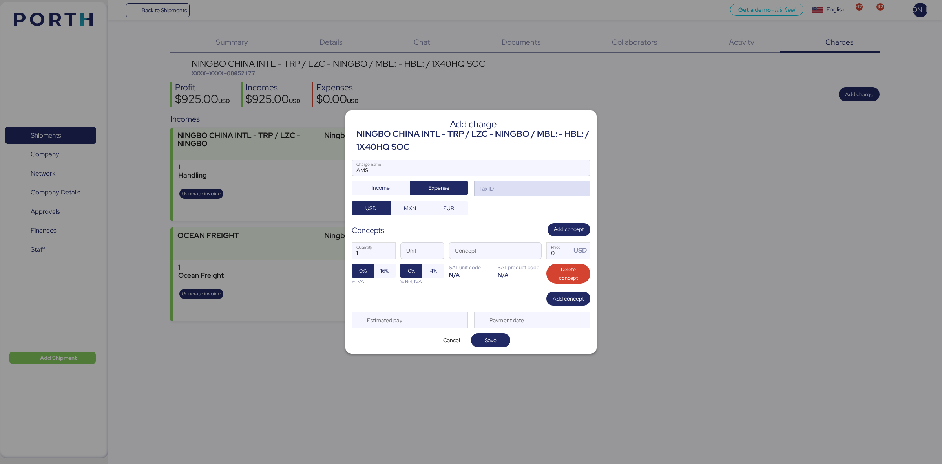
click at [494, 193] on div "Tax ID" at bounding box center [532, 189] width 116 height 16
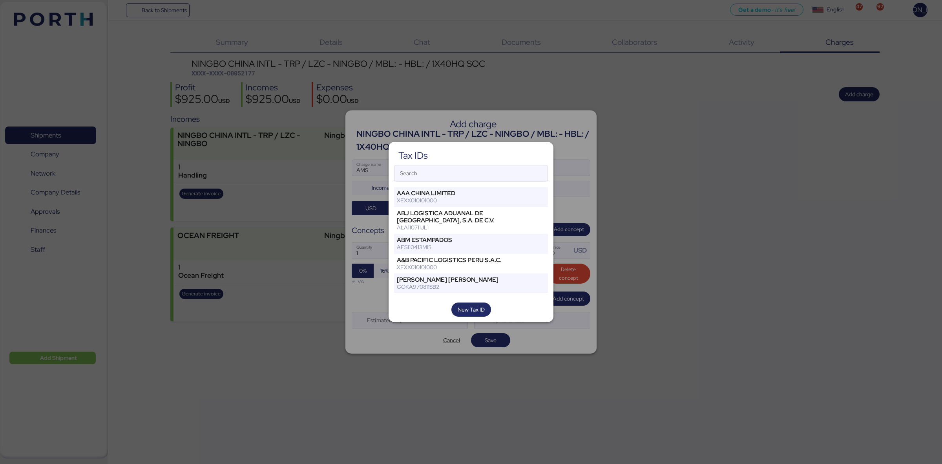
click at [503, 170] on input "Search" at bounding box center [470, 173] width 153 height 16
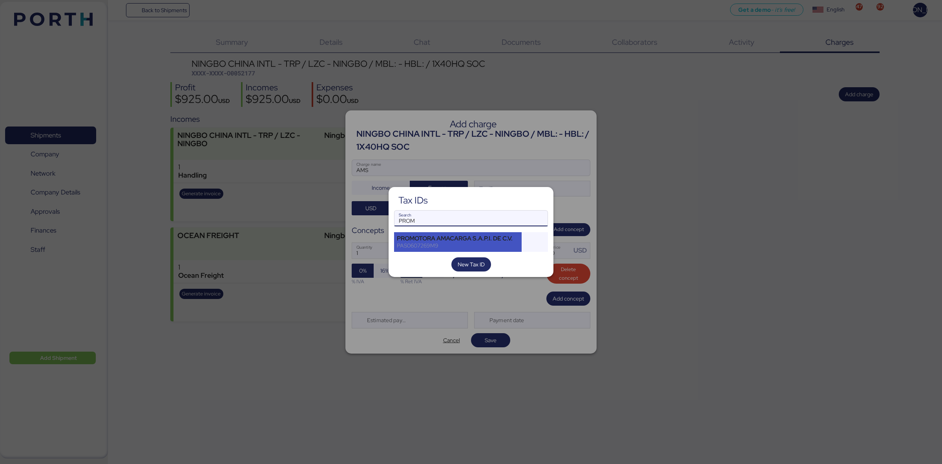
type input "PROM"
click at [464, 243] on div "PAS0607269M9" at bounding box center [458, 245] width 122 height 7
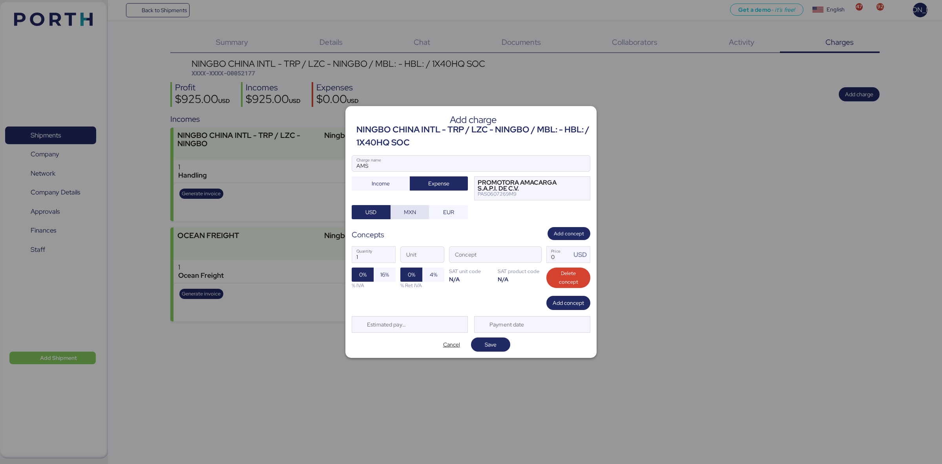
click at [410, 209] on span "MXN" at bounding box center [410, 211] width 12 height 9
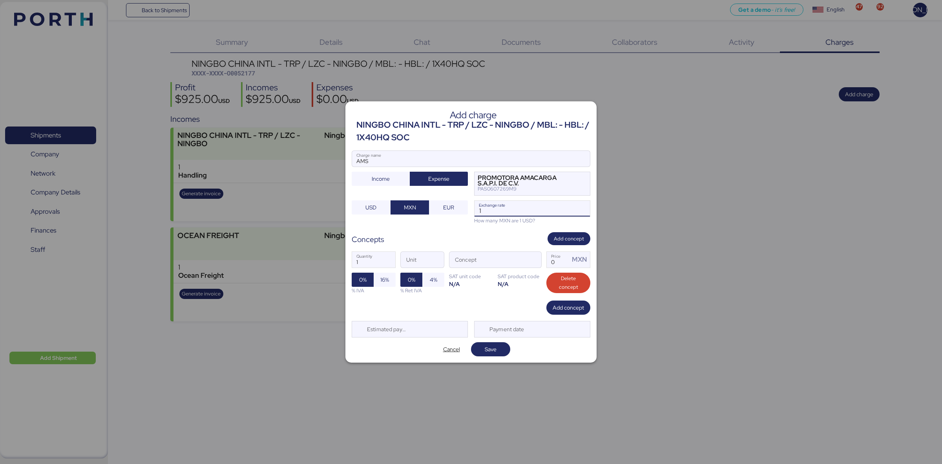
click at [500, 214] on input "1" at bounding box center [532, 209] width 115 height 16
type input "18.3"
click at [537, 261] on span "button" at bounding box center [533, 261] width 16 height 16
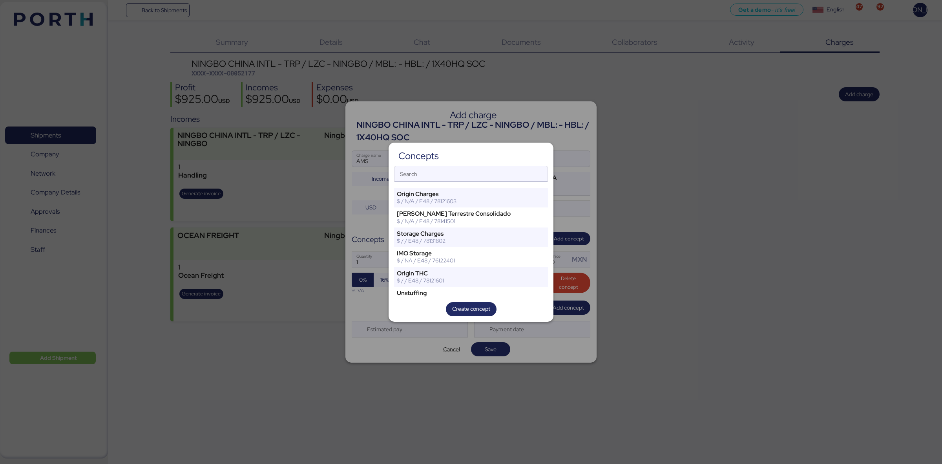
click at [493, 173] on input "Search" at bounding box center [470, 174] width 153 height 16
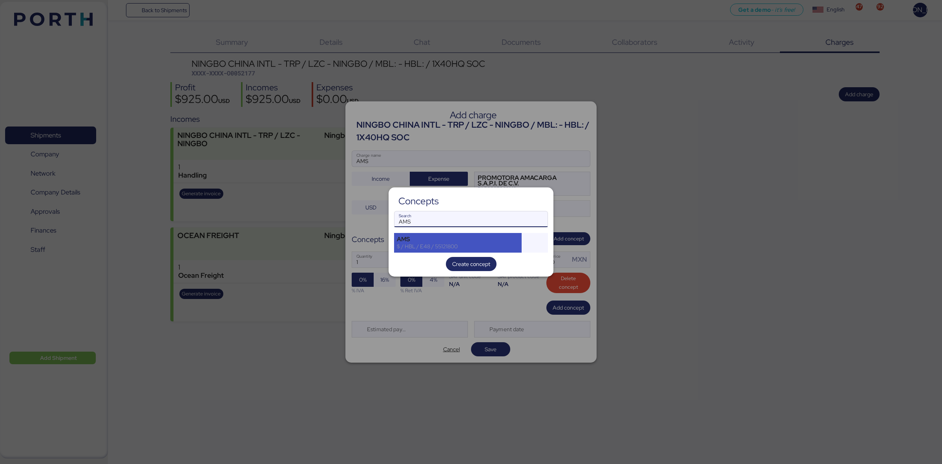
type input "AMS"
click at [468, 248] on div "$ / HBL / E48 / 55121800" at bounding box center [458, 246] width 122 height 7
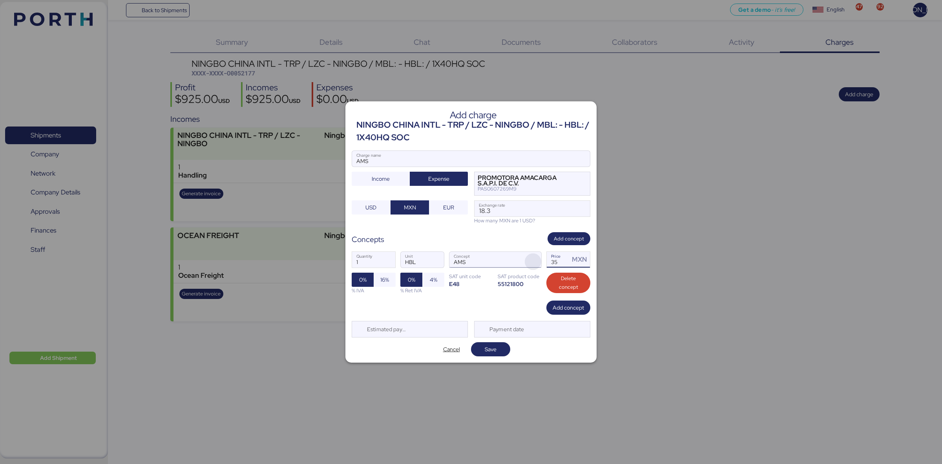
drag, startPoint x: 540, startPoint y: 260, endPoint x: 524, endPoint y: 260, distance: 15.7
click at [524, 260] on div "1 Quantity HBL Unit AMS Concept 35 Price MXN 0% 16% % IVA 0% 4% % Ret IVA SAT u…" at bounding box center [471, 272] width 239 height 55
type input "60"
click at [483, 308] on div "Add concept" at bounding box center [471, 307] width 239 height 14
click at [391, 281] on span "16%" at bounding box center [385, 279] width 22 height 14
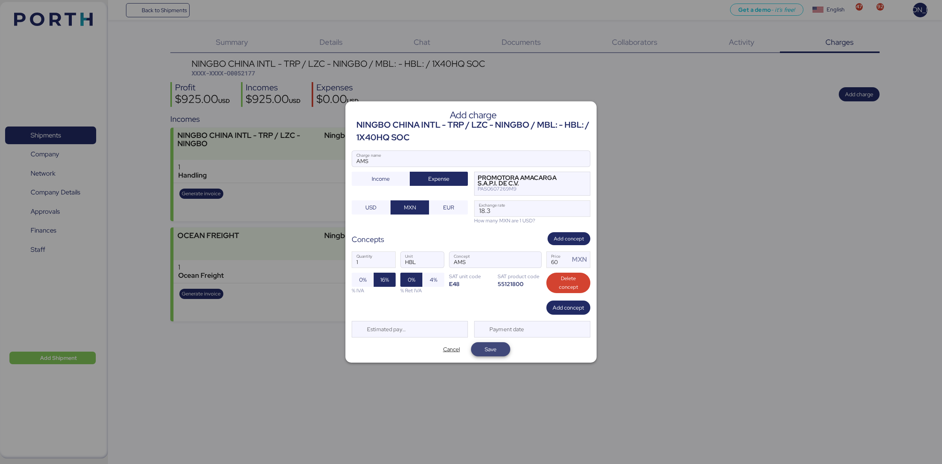
click at [474, 352] on span "Save" at bounding box center [490, 349] width 39 height 14
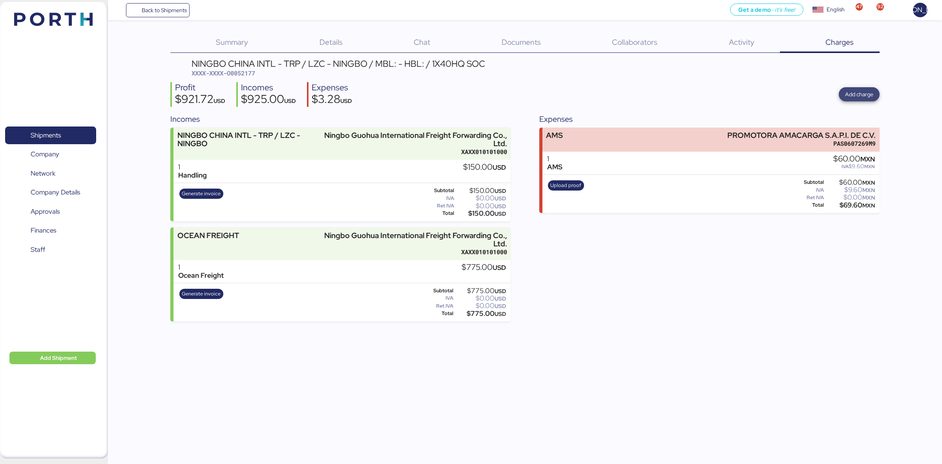
click at [853, 91] on span "Add charge" at bounding box center [859, 93] width 28 height 9
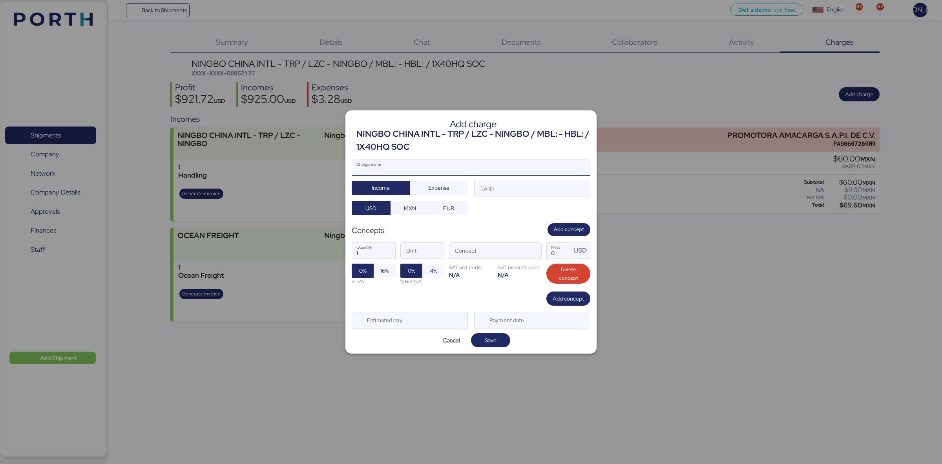
click at [483, 161] on input "Charge name" at bounding box center [471, 168] width 238 height 16
type input "OCEAN FREIGHT"
click at [426, 191] on span "Expense" at bounding box center [439, 187] width 46 height 11
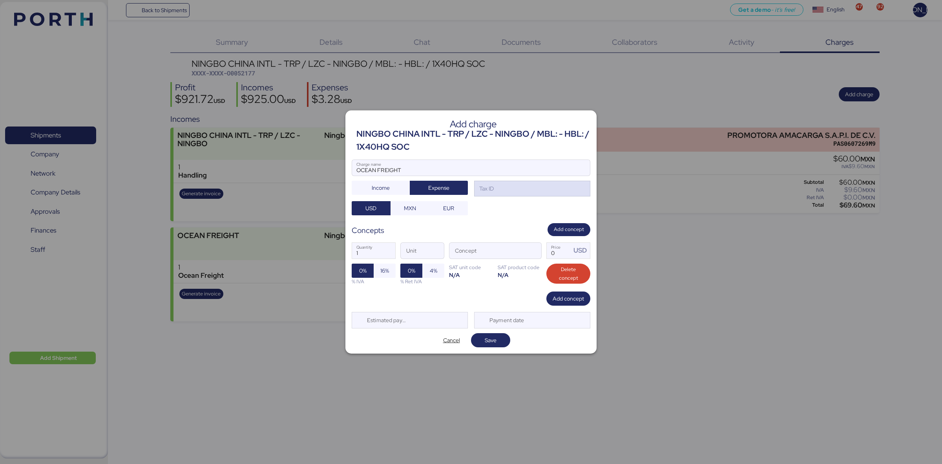
click at [502, 186] on div "Tax ID" at bounding box center [532, 189] width 116 height 16
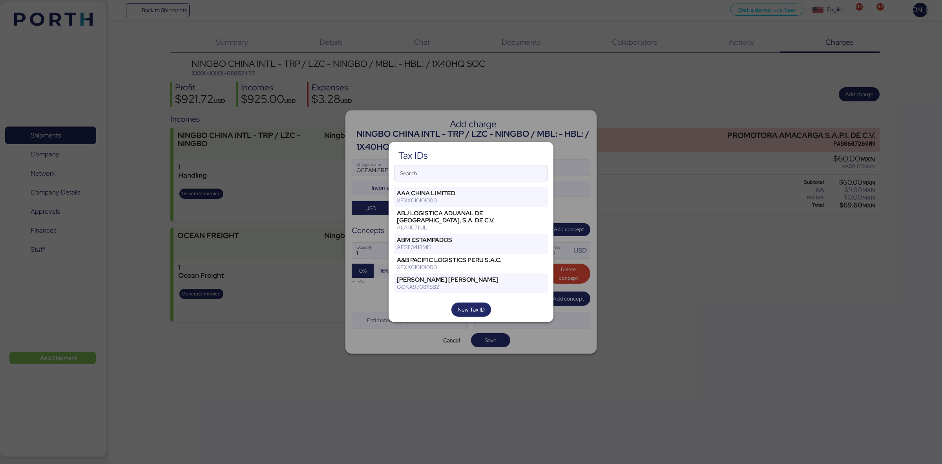
click at [499, 179] on input "Search" at bounding box center [470, 173] width 153 height 16
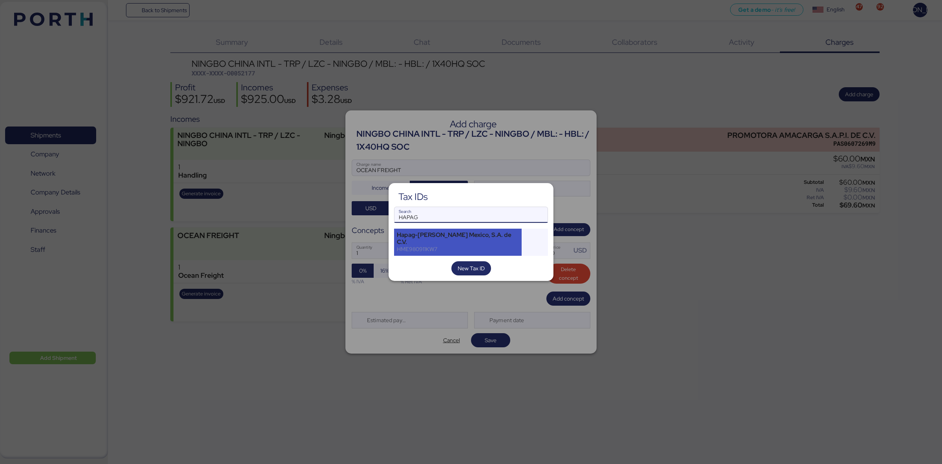
type input "HAPAG"
click at [476, 239] on div "Hapag-[PERSON_NAME] Mexico, S.A. de C.V." at bounding box center [458, 238] width 122 height 14
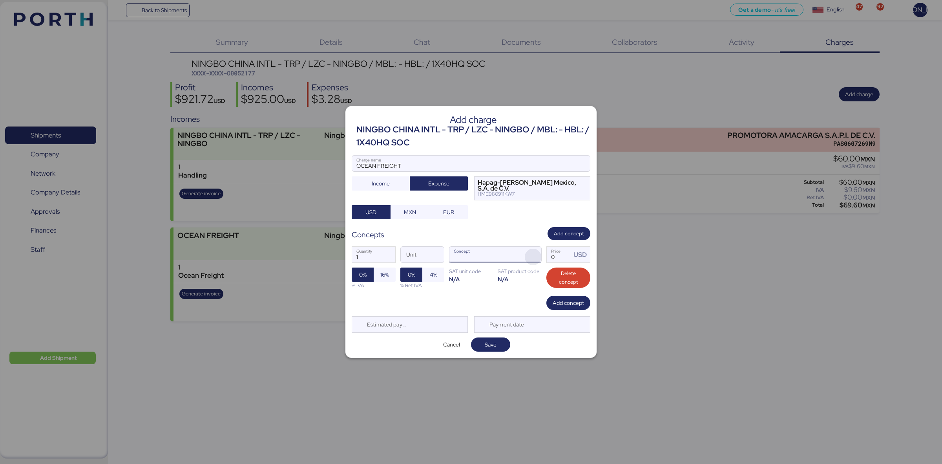
click at [531, 254] on span "button" at bounding box center [533, 256] width 16 height 16
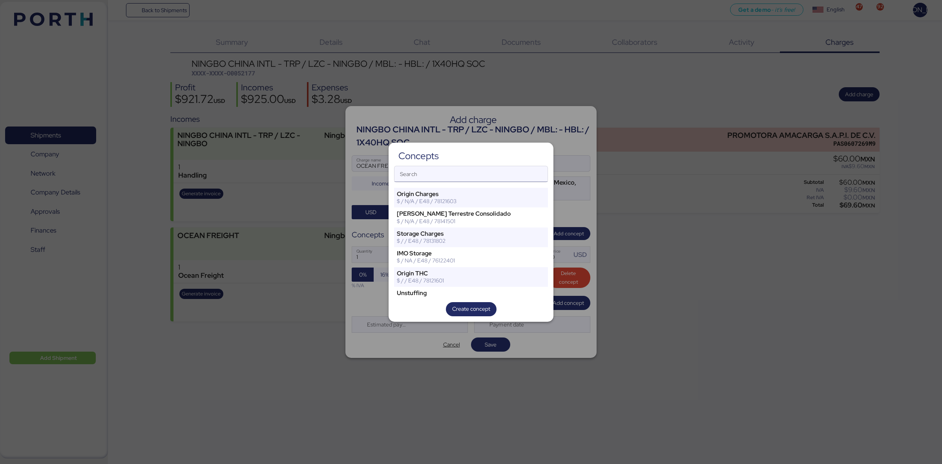
click at [495, 172] on input "Search" at bounding box center [470, 174] width 153 height 16
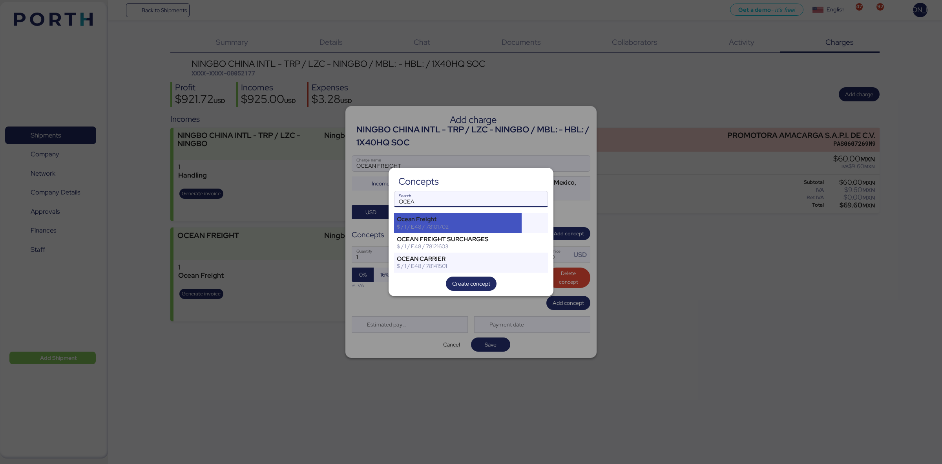
type input "OCEA"
click at [487, 222] on div "Ocean Freight" at bounding box center [458, 218] width 122 height 7
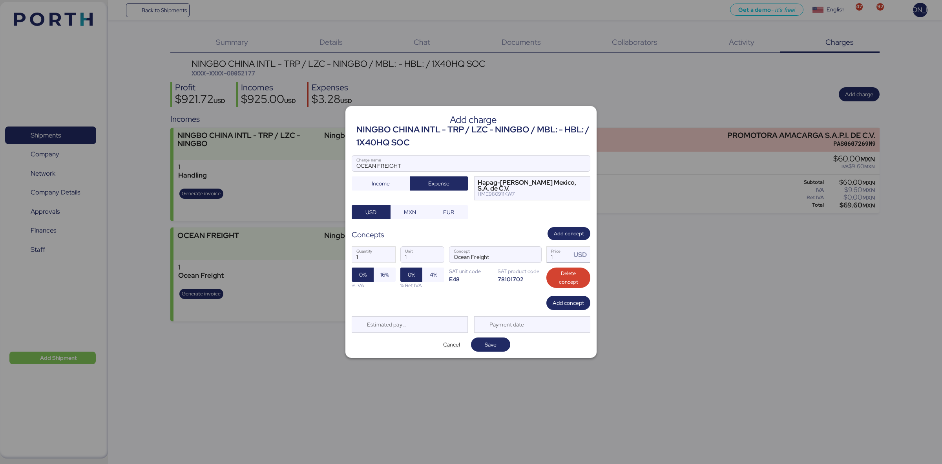
click at [568, 250] on input "1" at bounding box center [559, 254] width 24 height 16
drag, startPoint x: 553, startPoint y: 255, endPoint x: 536, endPoint y: 255, distance: 16.5
click at [536, 255] on div "1 Quantity 1 Unit Ocean Freight Concept 1 Price USD 0% 16% % IVA 0% 4% % Ret IV…" at bounding box center [471, 267] width 239 height 55
type input "775"
click at [494, 343] on span "Save" at bounding box center [491, 344] width 12 height 9
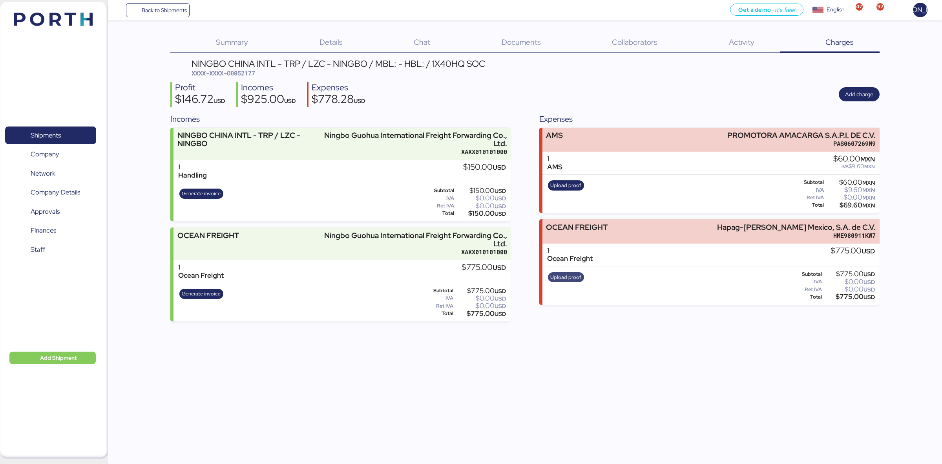
click at [557, 279] on span "Upload proof" at bounding box center [565, 277] width 31 height 9
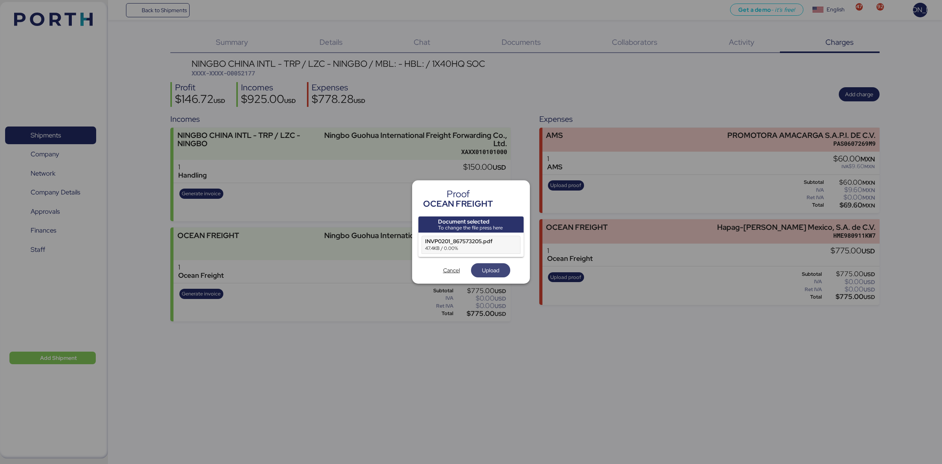
click at [487, 271] on span "Upload" at bounding box center [490, 269] width 17 height 9
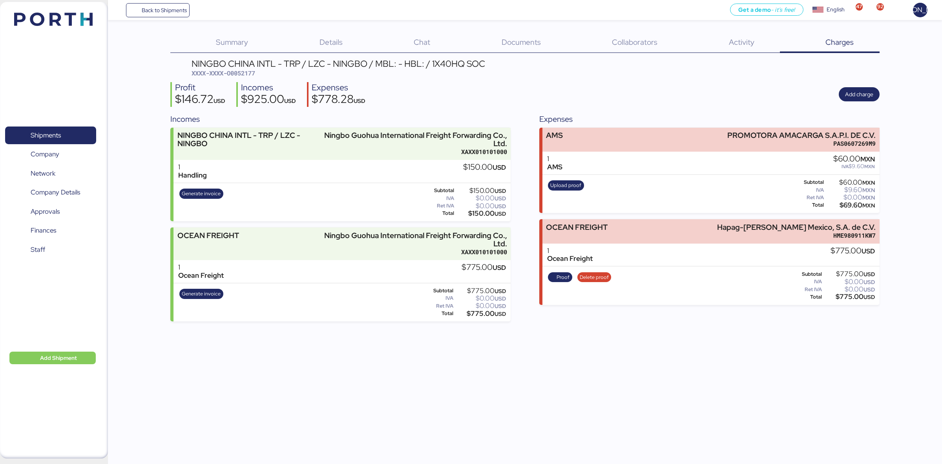
click at [643, 171] on div "1 AMS $60.00 MXN IVA $9.60 MXN" at bounding box center [710, 162] width 337 height 23
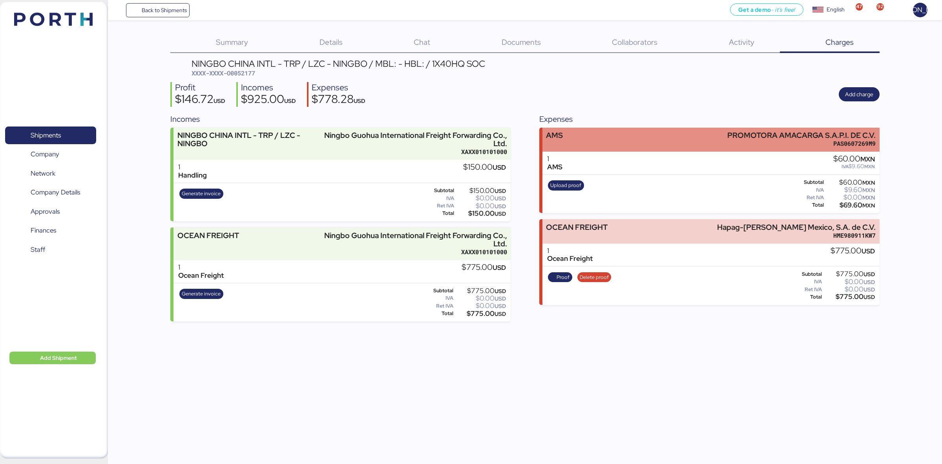
click at [670, 137] on div "AMS PROMOTORA AMACARGA S.A.P.I. DE C.V. PAS0607269M9" at bounding box center [710, 140] width 337 height 24
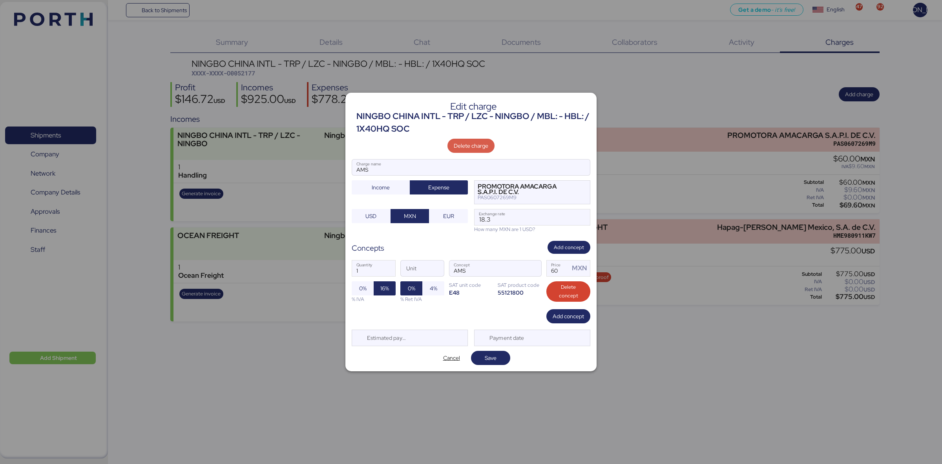
click at [490, 142] on span "Delete charge" at bounding box center [470, 146] width 47 height 14
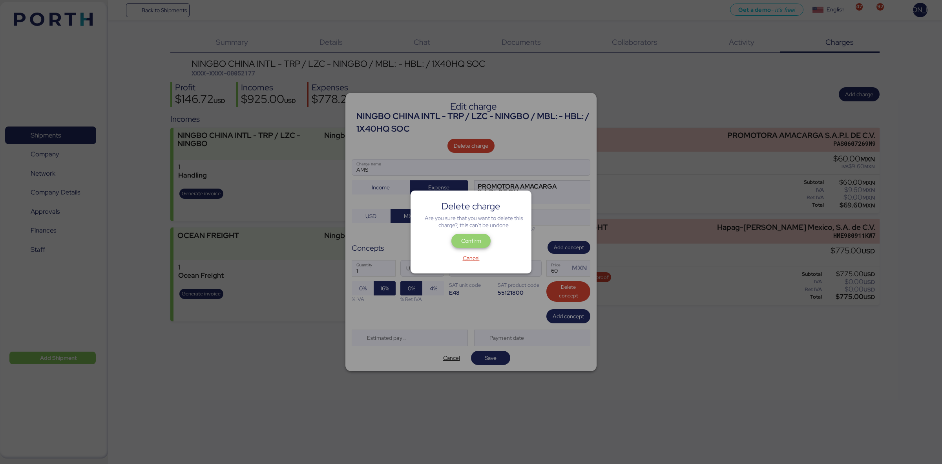
click at [472, 242] on span "Confirm" at bounding box center [471, 240] width 20 height 9
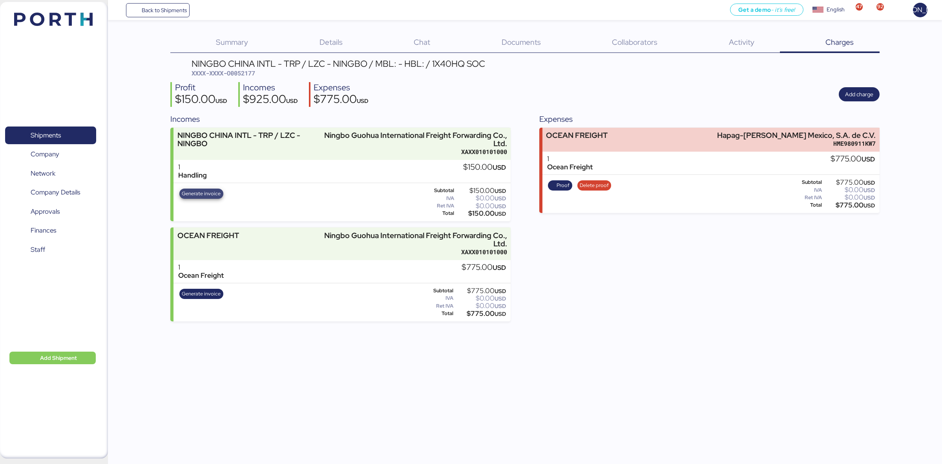
click at [204, 192] on span "Generate invoice" at bounding box center [201, 193] width 39 height 9
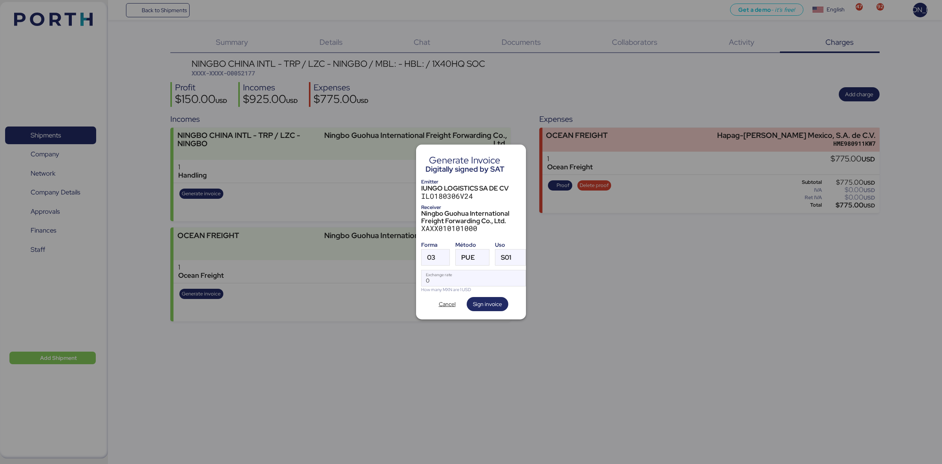
scroll to position [0, 0]
drag, startPoint x: 438, startPoint y: 277, endPoint x: 401, endPoint y: 277, distance: 37.3
click at [401, 277] on div "Generate Invoice Digitally signed by SAT Emitter IUNGO LOGISTICS SA DE CV ILO18…" at bounding box center [471, 232] width 942 height 464
type input "18.3"
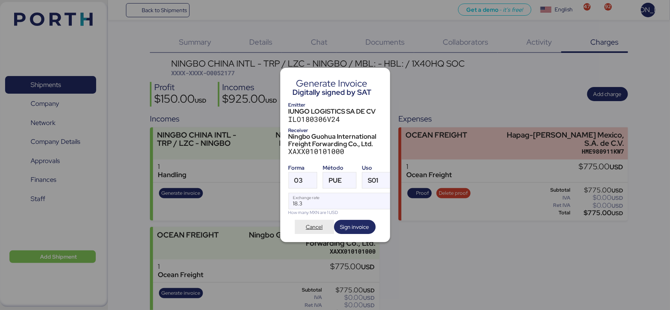
click at [310, 222] on span "Cancel" at bounding box center [314, 227] width 27 height 11
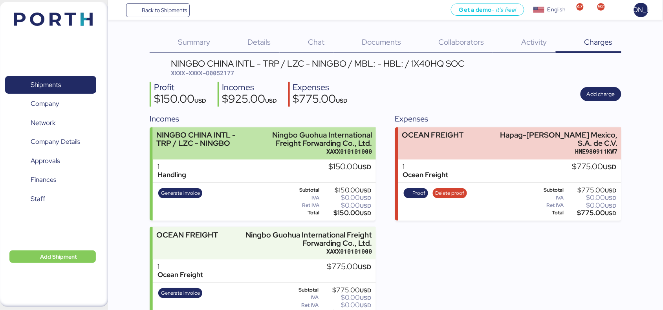
click at [291, 150] on div "XAXX010101000" at bounding box center [312, 152] width 119 height 8
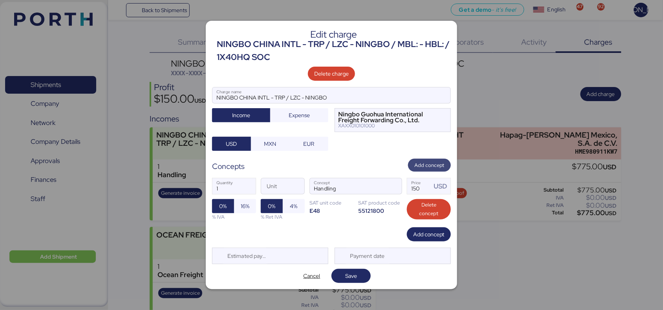
click at [434, 162] on span "Add concept" at bounding box center [429, 165] width 30 height 9
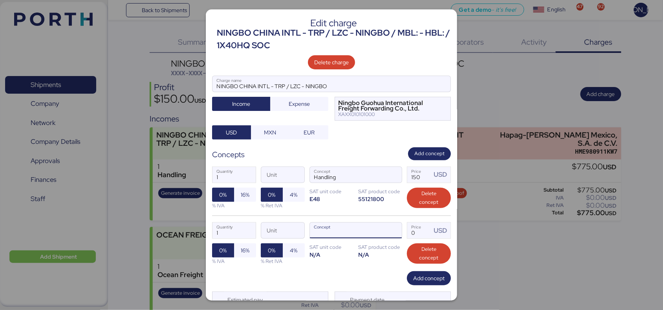
click at [334, 232] on input "Concept" at bounding box center [346, 231] width 73 height 16
type input "OCEAN FR"
click at [387, 232] on span "button" at bounding box center [393, 233] width 16 height 16
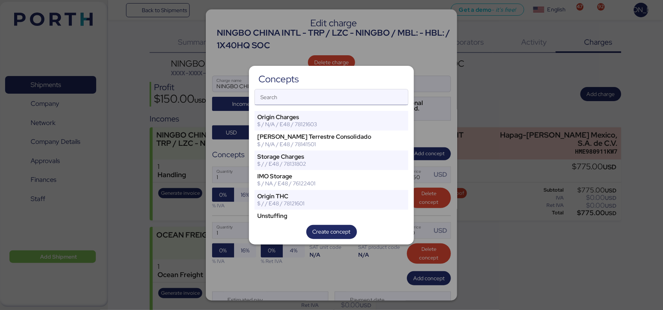
click at [294, 97] on input "Search" at bounding box center [331, 97] width 153 height 16
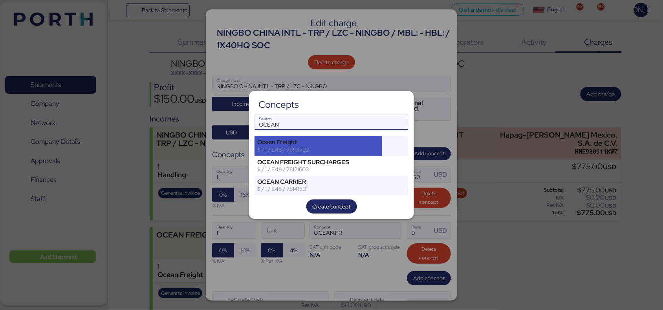
type input "OCEAN"
click at [309, 146] on div "$ / 1 / E48 / 78101702" at bounding box center [318, 149] width 122 height 7
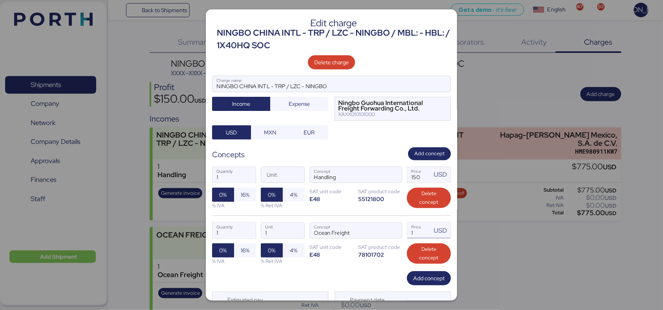
click at [431, 231] on div "USD" at bounding box center [440, 231] width 19 height 16
click at [414, 233] on input "1" at bounding box center [419, 231] width 24 height 16
type input "775"
click at [305, 296] on div "Estimated payment date" at bounding box center [270, 300] width 116 height 16
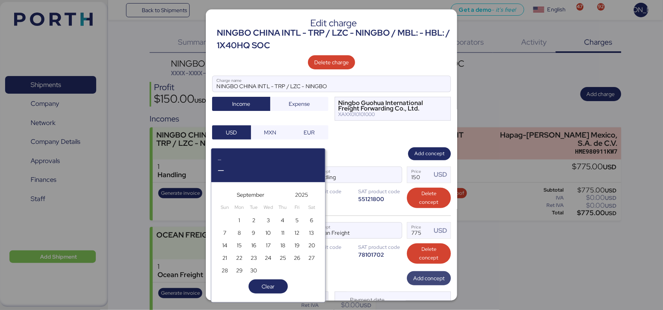
click at [413, 277] on span "Add concept" at bounding box center [428, 278] width 31 height 9
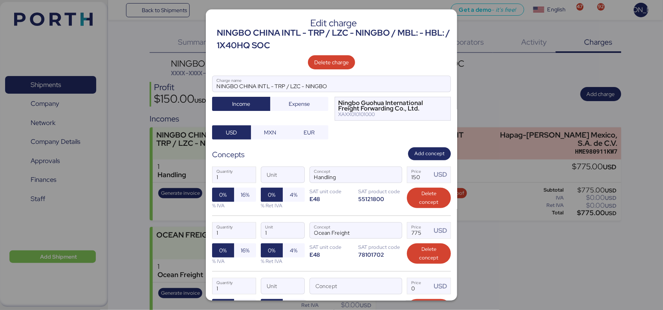
scroll to position [89, 0]
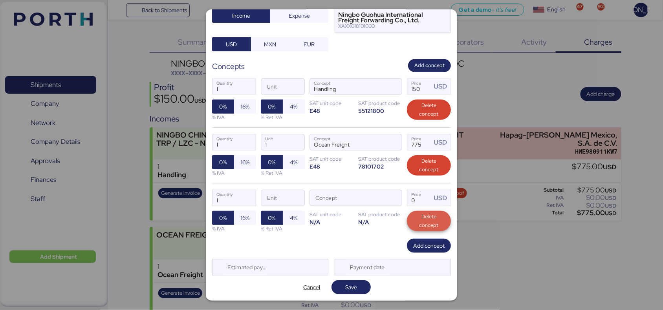
click at [429, 220] on span "Delete concept" at bounding box center [428, 221] width 31 height 17
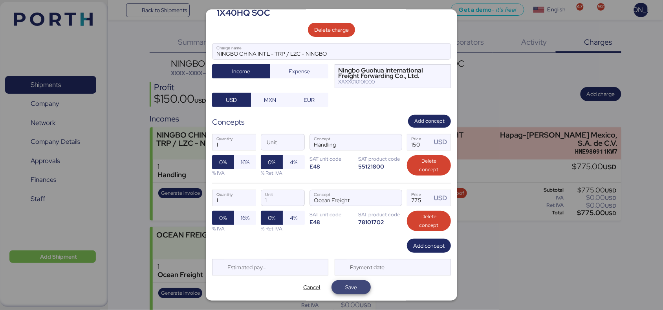
click at [346, 289] on span "Save" at bounding box center [351, 287] width 12 height 9
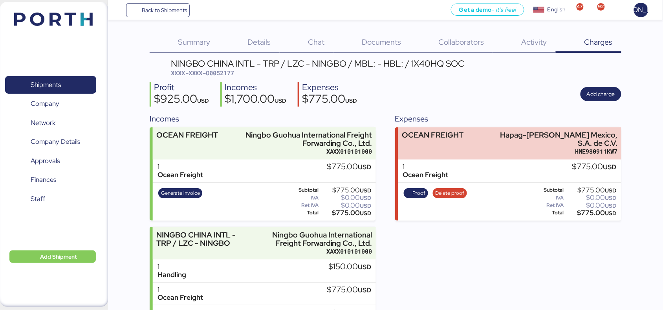
scroll to position [40, 0]
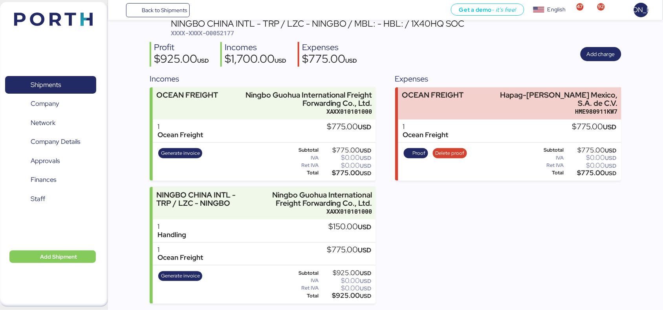
click at [260, 84] on div "Incomes OCEAN FREIGHT Ningbo Guohua International Freight Forwarding Co., Ltd. …" at bounding box center [263, 188] width 226 height 231
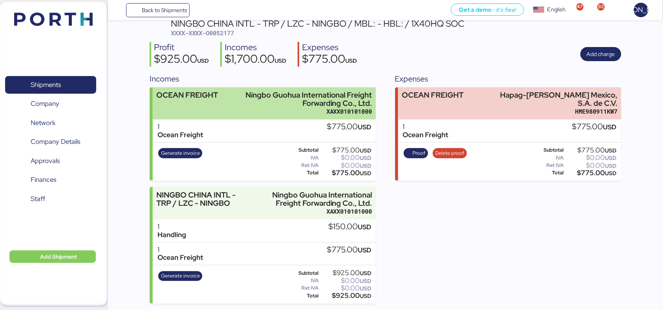
click at [257, 97] on div "Ningbo Guohua International Freight Forwarding Co., Ltd." at bounding box center [308, 99] width 130 height 16
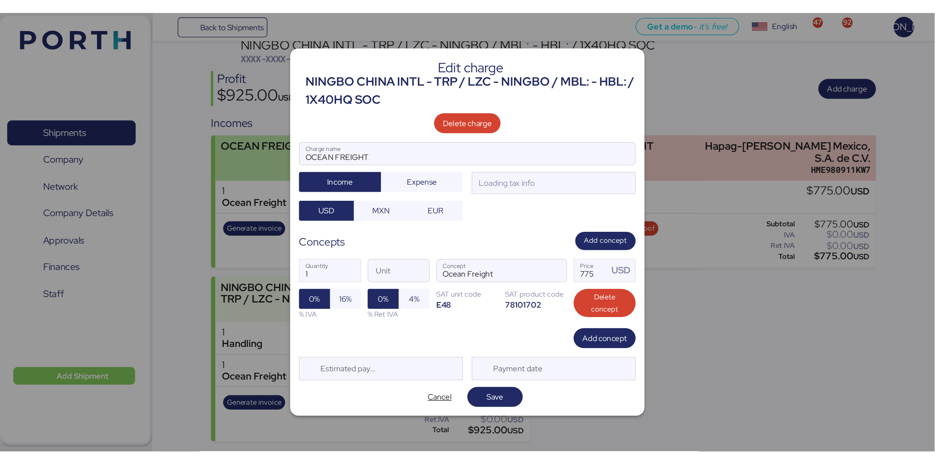
scroll to position [0, 0]
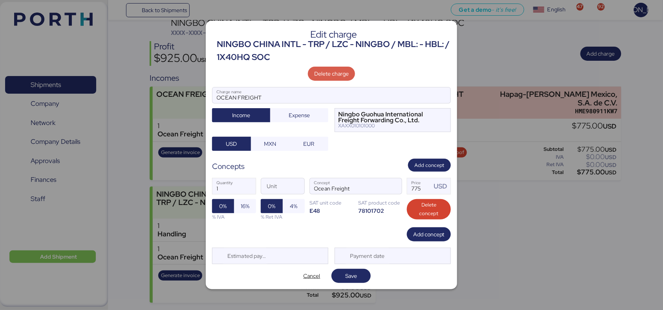
click at [341, 72] on span "Delete charge" at bounding box center [331, 73] width 35 height 9
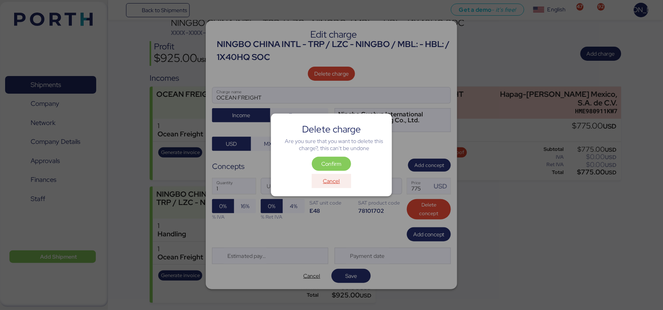
click at [332, 181] on span "Cancel" at bounding box center [331, 181] width 17 height 9
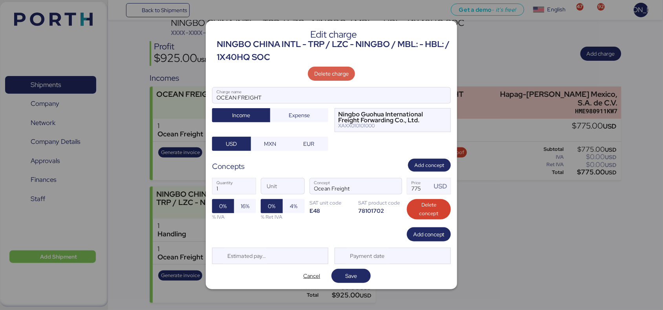
click at [330, 72] on span "Delete charge" at bounding box center [331, 73] width 35 height 9
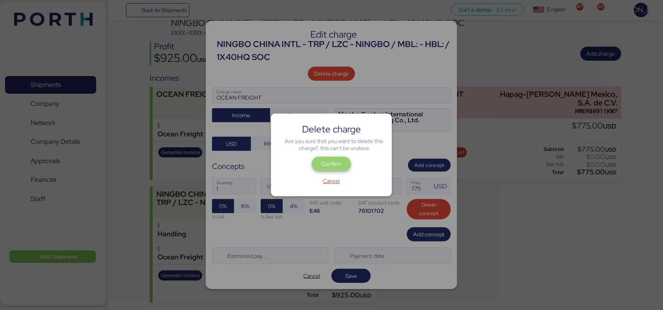
click at [338, 169] on span "Confirm" at bounding box center [331, 164] width 27 height 11
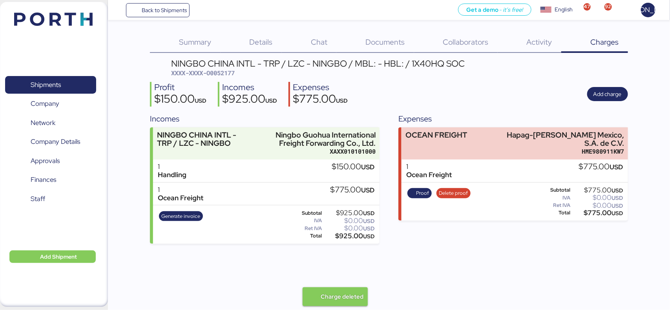
click at [228, 67] on div "NINGBO CHINA INTL - TRP / LZC - NINGBO / MBL: - HBL: / 1X40HQ SOC" at bounding box center [318, 63] width 294 height 9
click at [225, 69] on span "XXXX-XXXX-O0052177" at bounding box center [203, 73] width 64 height 8
copy span "O0052177"
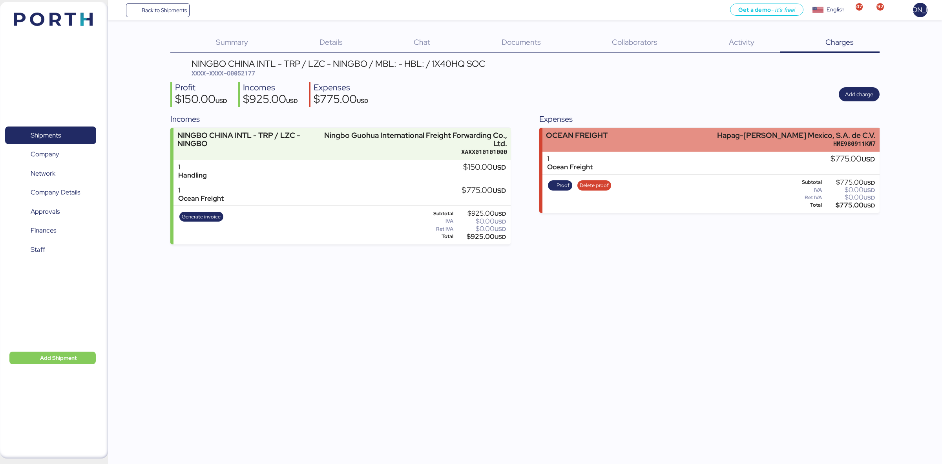
click at [727, 146] on div "OCEAN FREIGHT Hapag-[PERSON_NAME] Mexico, S.A. de C.V. HME980911KW7" at bounding box center [710, 140] width 337 height 24
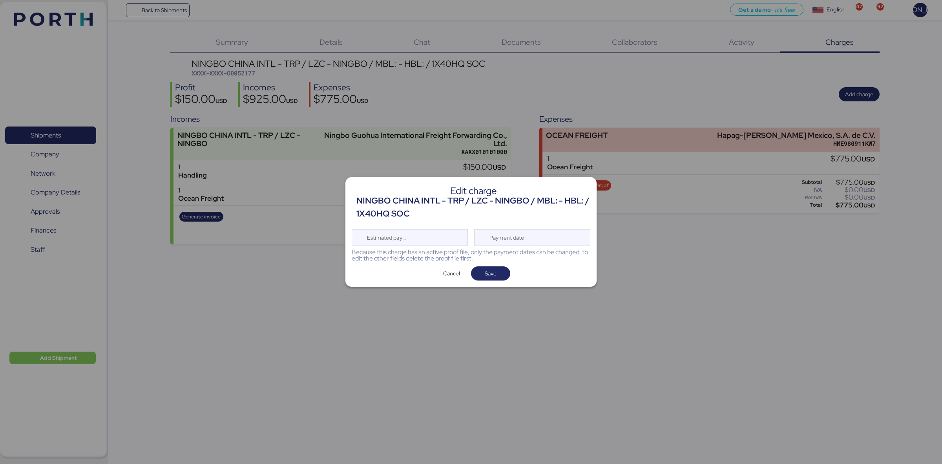
click at [729, 323] on div at bounding box center [471, 232] width 942 height 464
click at [450, 273] on span "Cancel" at bounding box center [451, 272] width 17 height 9
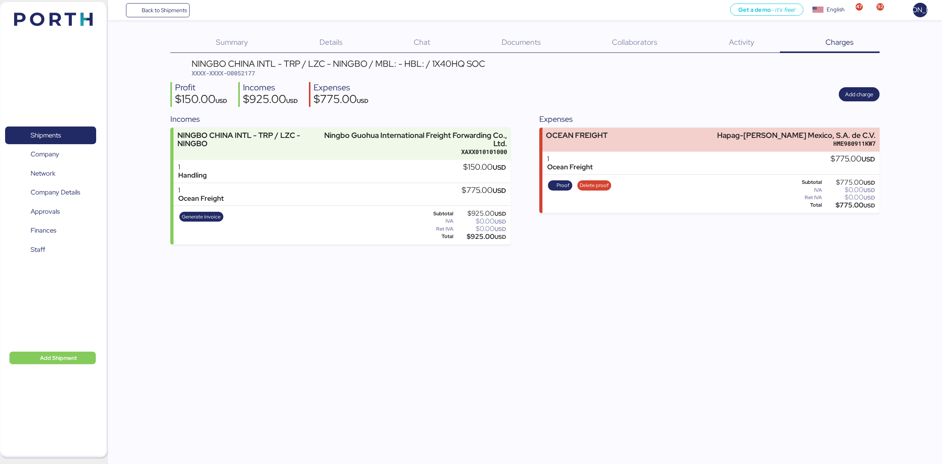
click at [699, 254] on div at bounding box center [471, 232] width 942 height 464
click at [687, 155] on div "1 Ocean Freight $775.00 USD" at bounding box center [710, 162] width 337 height 23
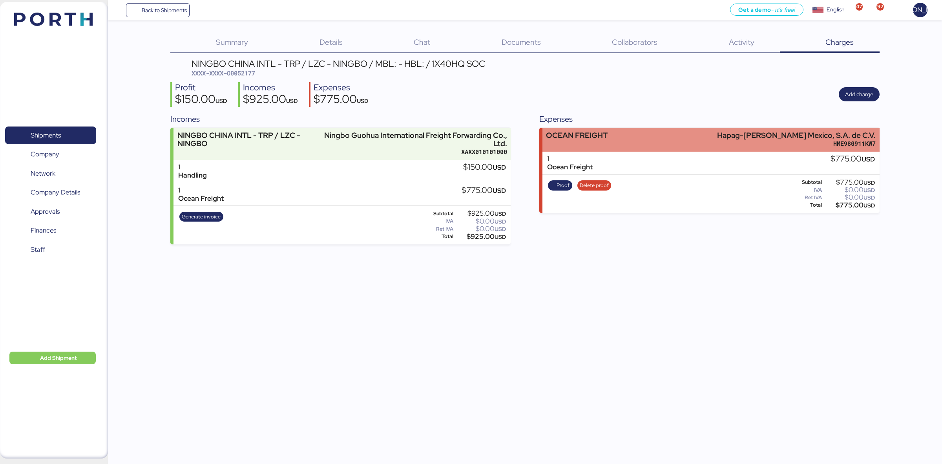
click at [690, 147] on div "OCEAN FREIGHT Hapag-[PERSON_NAME] Mexico, S.A. de C.V. HME980911KW7" at bounding box center [710, 140] width 337 height 24
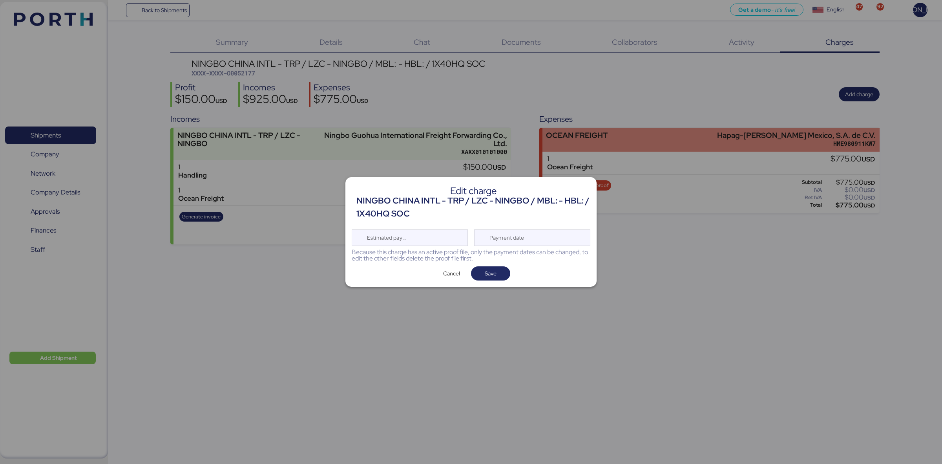
click at [690, 147] on div at bounding box center [471, 232] width 942 height 464
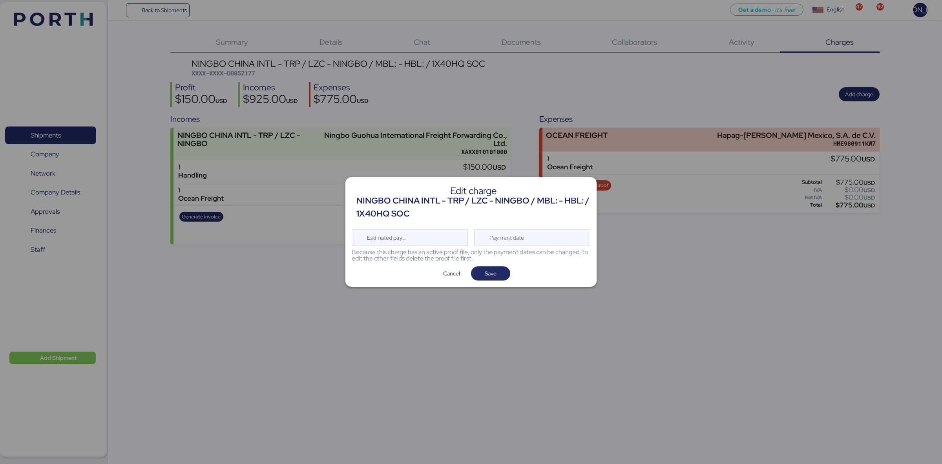
drag, startPoint x: 693, startPoint y: 318, endPoint x: 560, endPoint y: 265, distance: 142.3
click at [692, 317] on div at bounding box center [471, 232] width 942 height 464
click at [440, 274] on span "Cancel" at bounding box center [451, 273] width 27 height 11
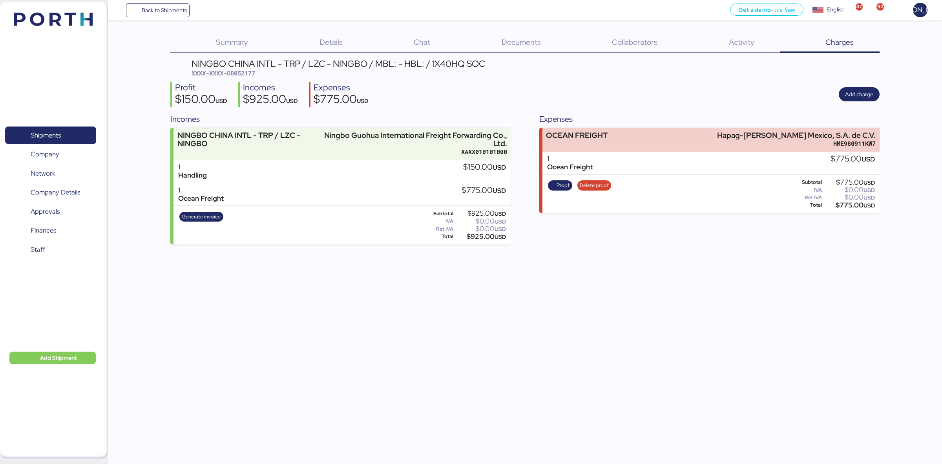
click at [827, 165] on div "1 Ocean Freight $775.00 USD" at bounding box center [710, 162] width 337 height 23
click at [574, 164] on div "Ocean Freight" at bounding box center [570, 167] width 46 height 8
click at [295, 179] on div "1 Handling $150.00 USD" at bounding box center [341, 171] width 337 height 23
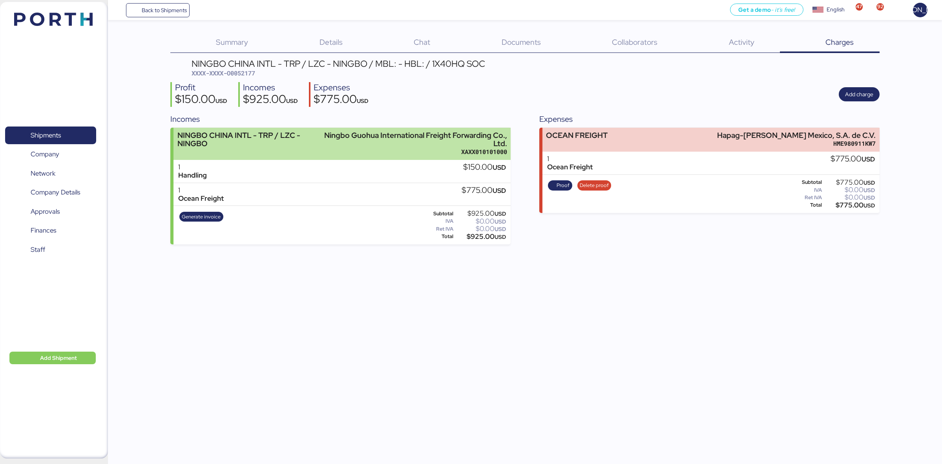
click at [310, 142] on div "NINGBO CHINA INTL - TRP / LZC - NINGBO" at bounding box center [248, 139] width 143 height 16
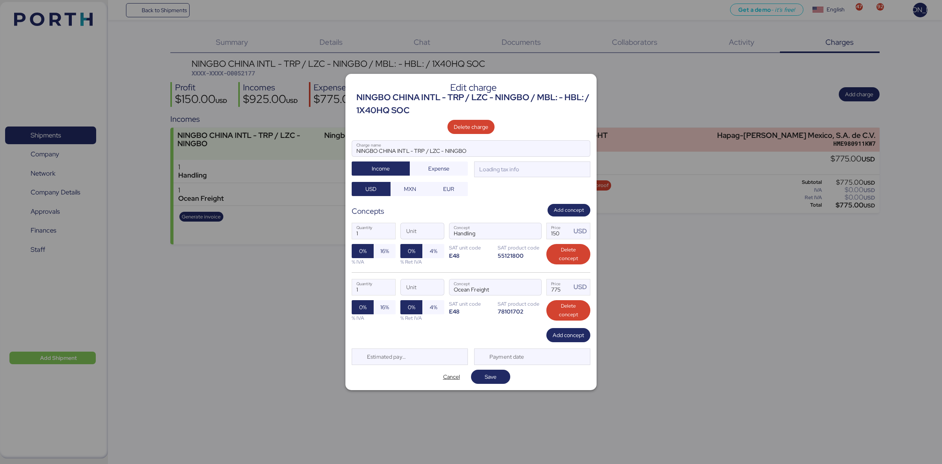
click at [310, 142] on div at bounding box center [471, 232] width 942 height 464
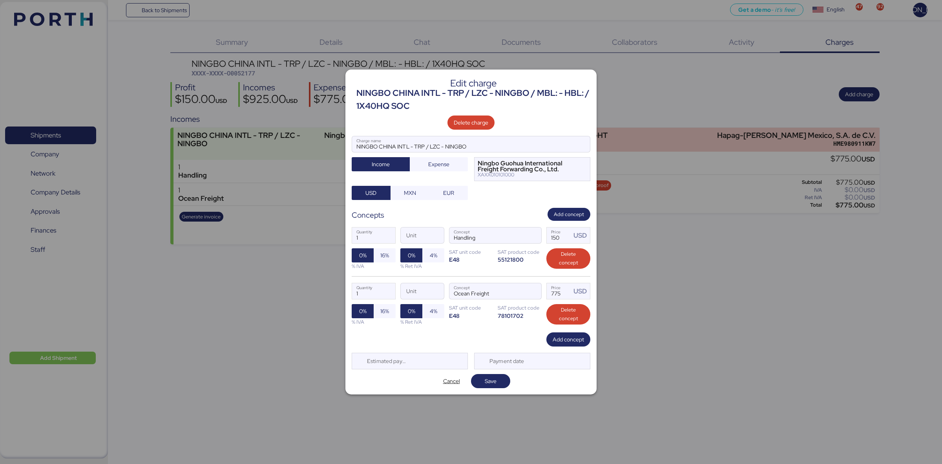
click at [275, 357] on div at bounding box center [471, 232] width 942 height 464
click at [726, 279] on div at bounding box center [471, 232] width 942 height 464
click at [446, 381] on span "Cancel" at bounding box center [451, 380] width 17 height 9
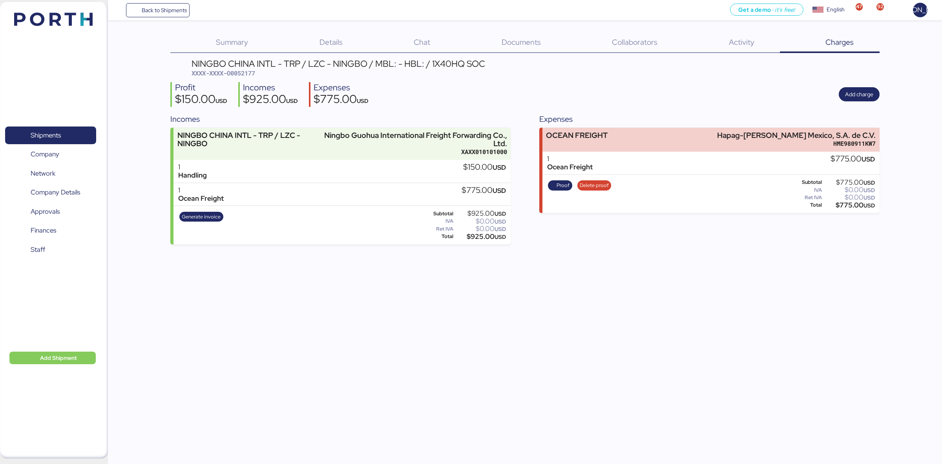
click at [683, 172] on div "1 Ocean Freight $775.00 USD" at bounding box center [710, 162] width 337 height 23
click at [66, 136] on span "Shipments" at bounding box center [50, 135] width 84 height 11
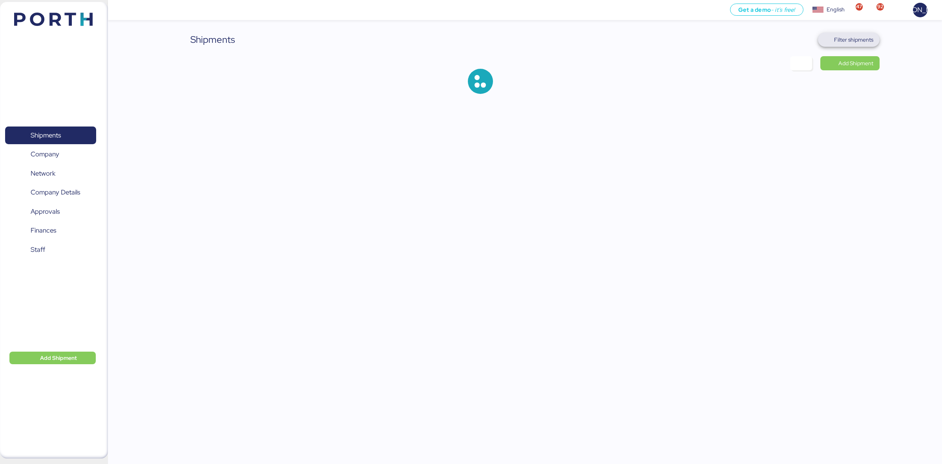
click at [833, 39] on span "Filter shipments" at bounding box center [848, 39] width 49 height 11
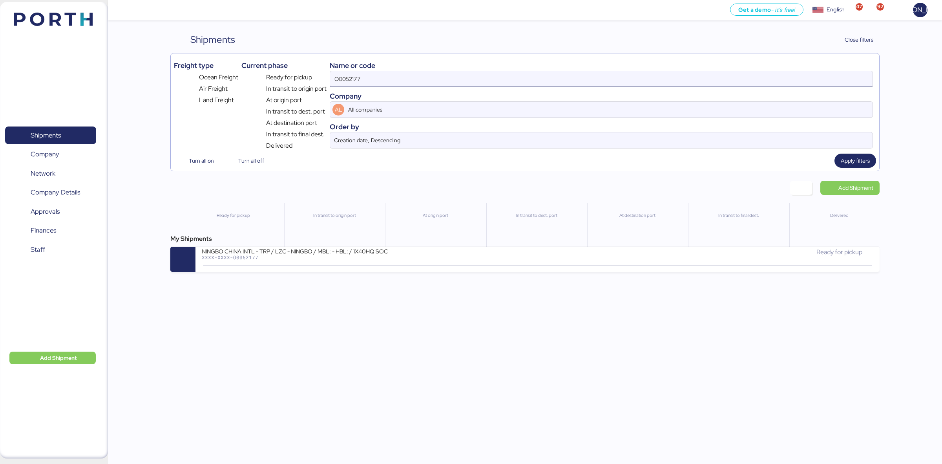
click at [347, 75] on input "O0052177" at bounding box center [601, 79] width 542 height 16
paste input "091"
type input "O0052091"
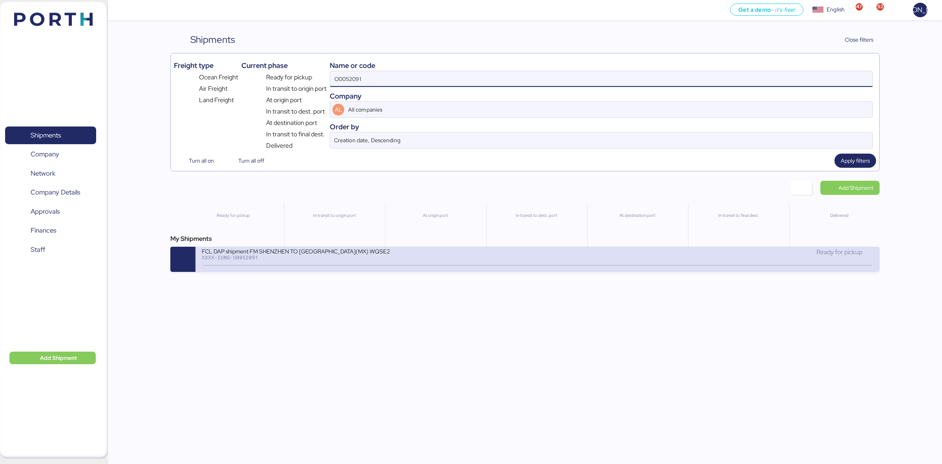
click at [257, 267] on div "FCL DAP shipment FM SHENZHEN TO MANZANILLO(MX) WQSE2508X08 XXXX-IUNG-O0052091 R…" at bounding box center [537, 258] width 684 height 25
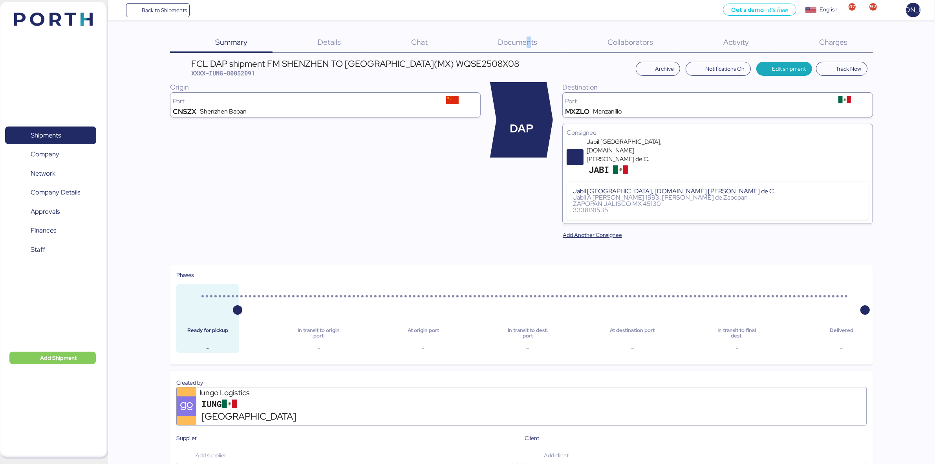
click at [529, 46] on span "Documents" at bounding box center [517, 42] width 39 height 10
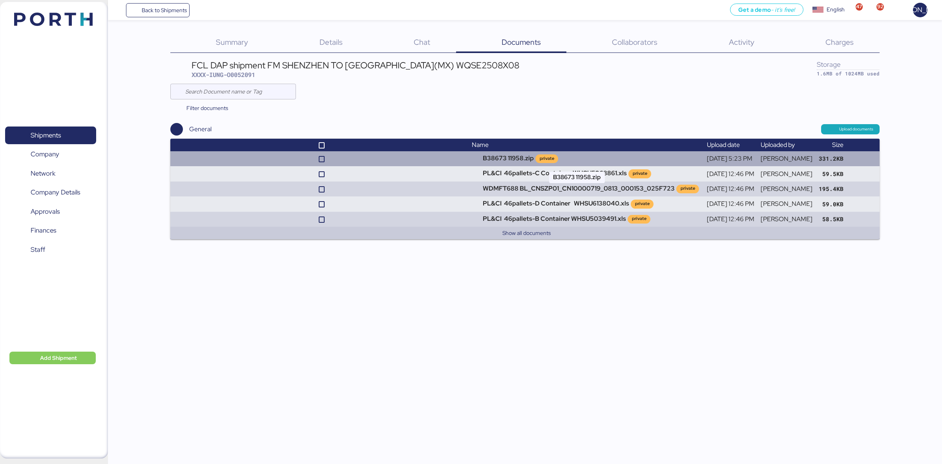
click at [488, 154] on td "B38673 11958.zip private" at bounding box center [586, 158] width 235 height 15
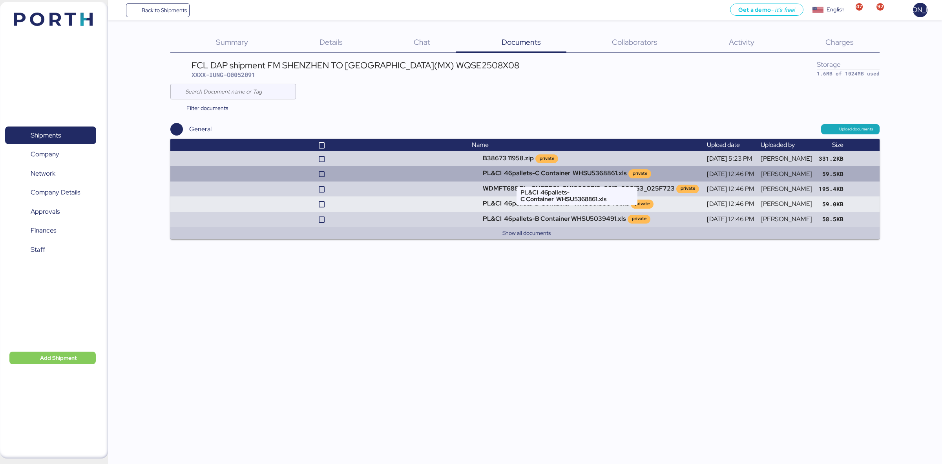
click at [520, 177] on td "PL&CI 46pallets-C Container WHSU5368861.xls private" at bounding box center [586, 173] width 235 height 15
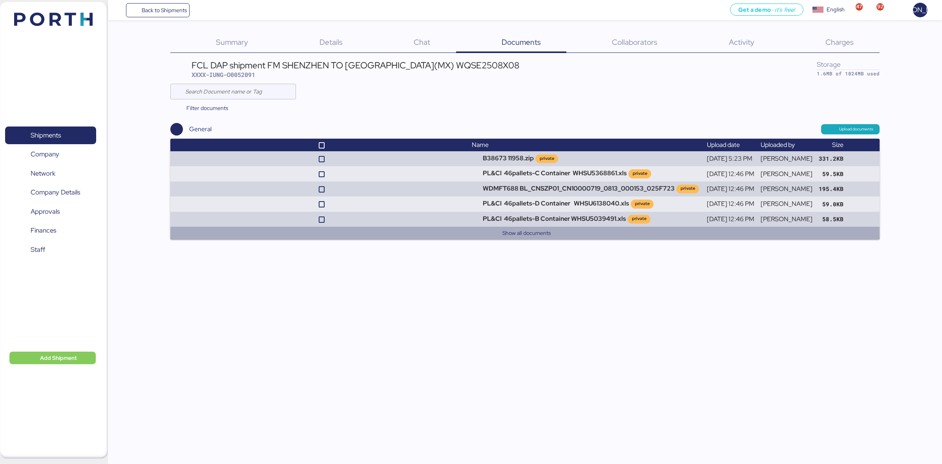
click at [535, 235] on button "Show all documents" at bounding box center [526, 232] width 693 height 9
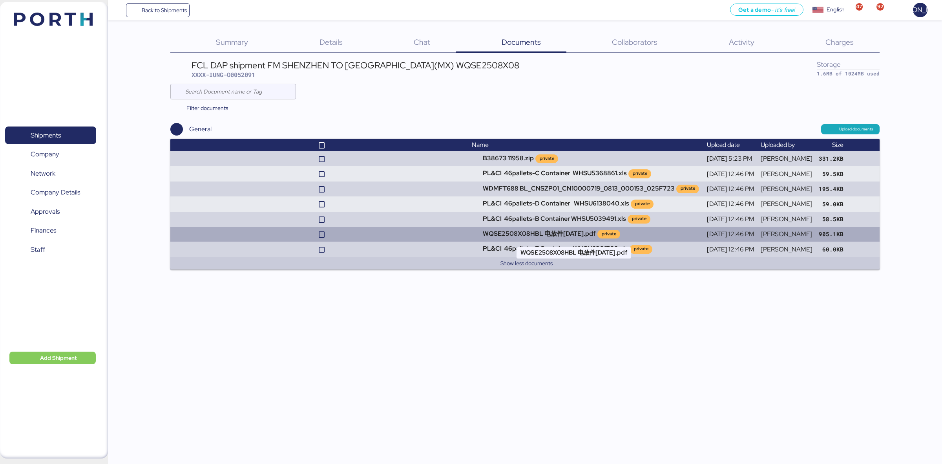
click at [498, 234] on td "WQSE2508X08HBL 电放件[DATE].pdf private" at bounding box center [586, 233] width 235 height 15
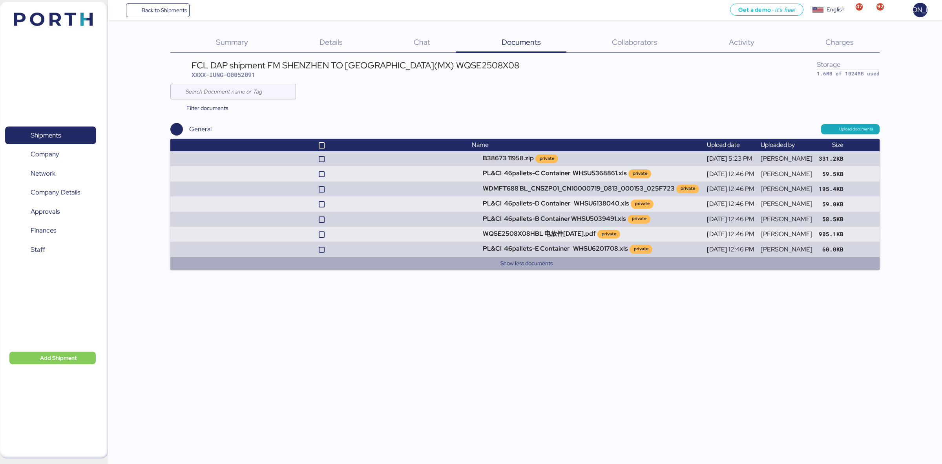
click at [509, 262] on button "Show less documents" at bounding box center [526, 262] width 693 height 9
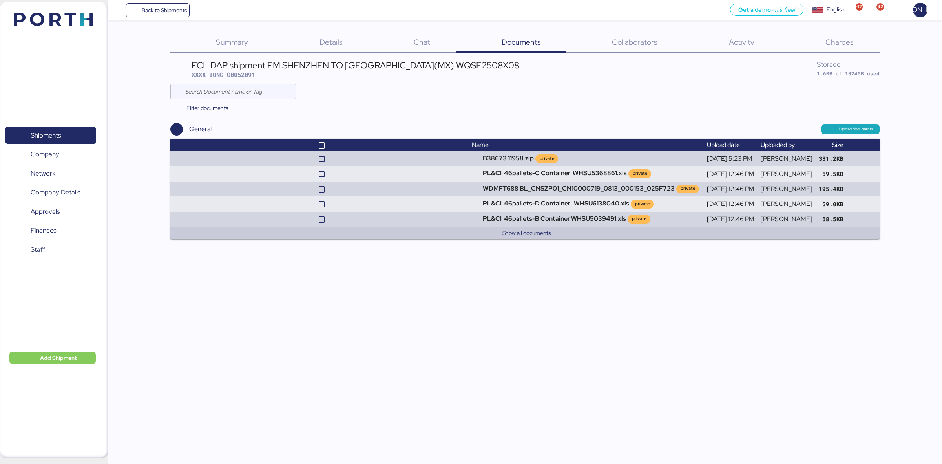
click at [529, 232] on button "Show all documents" at bounding box center [526, 232] width 693 height 9
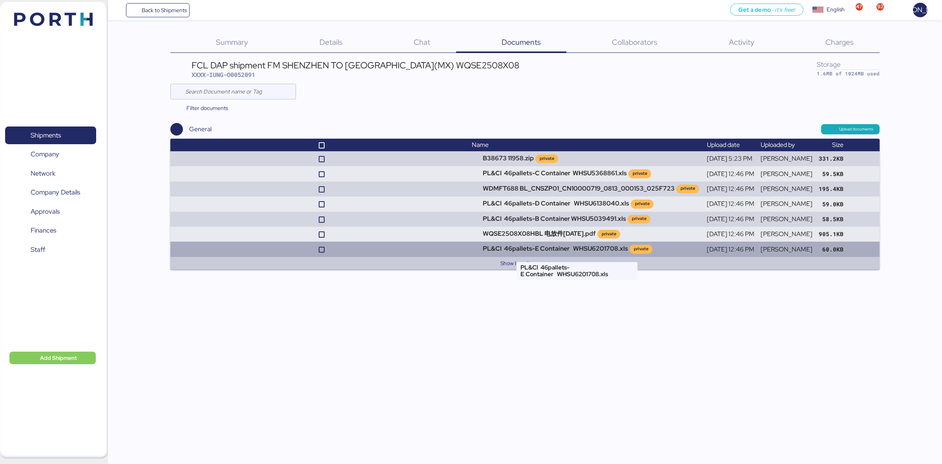
click at [515, 250] on td "PL&CI 46pallets-E Container WHSU6201708.xls private" at bounding box center [586, 248] width 235 height 15
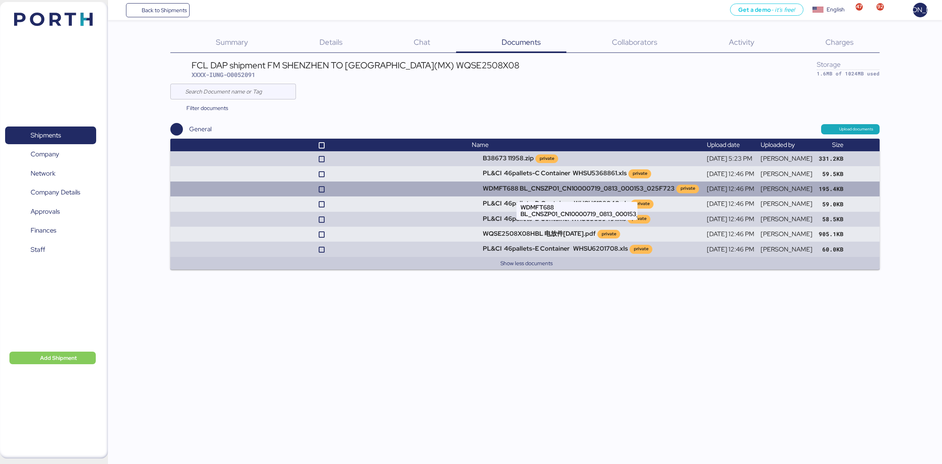
click at [549, 185] on td "WDMFT688 BL_CNSZP01_CN10000719_0813_000153_025F723 private" at bounding box center [586, 188] width 235 height 15
